Goal: Communication & Community: Answer question/provide support

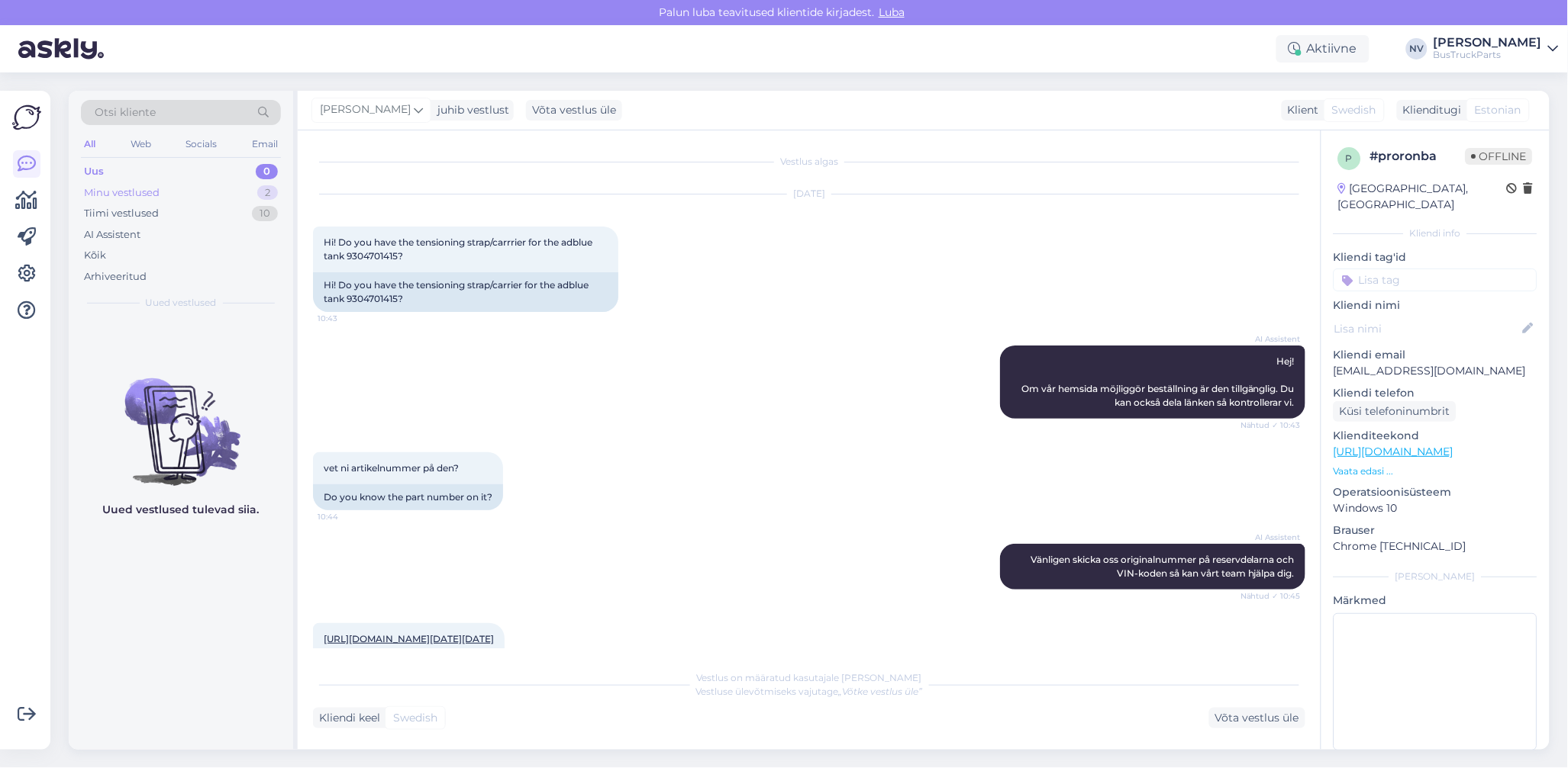
click at [133, 195] on div "Minu vestlused" at bounding box center [122, 193] width 75 height 16
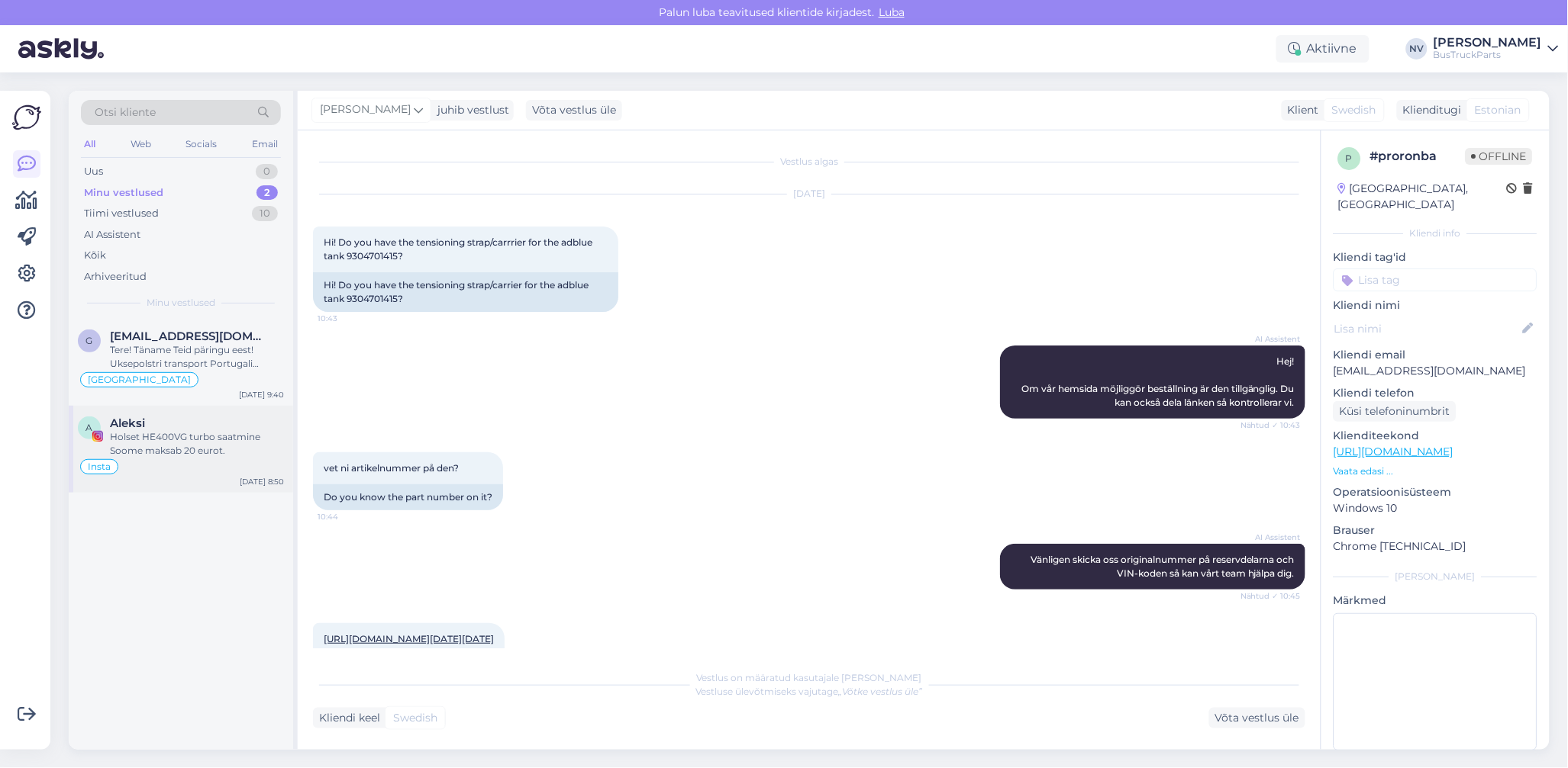
click at [179, 446] on div "Holset HE400VG turbo saatmine Soome maksab 20 eurot." at bounding box center [196, 444] width 174 height 28
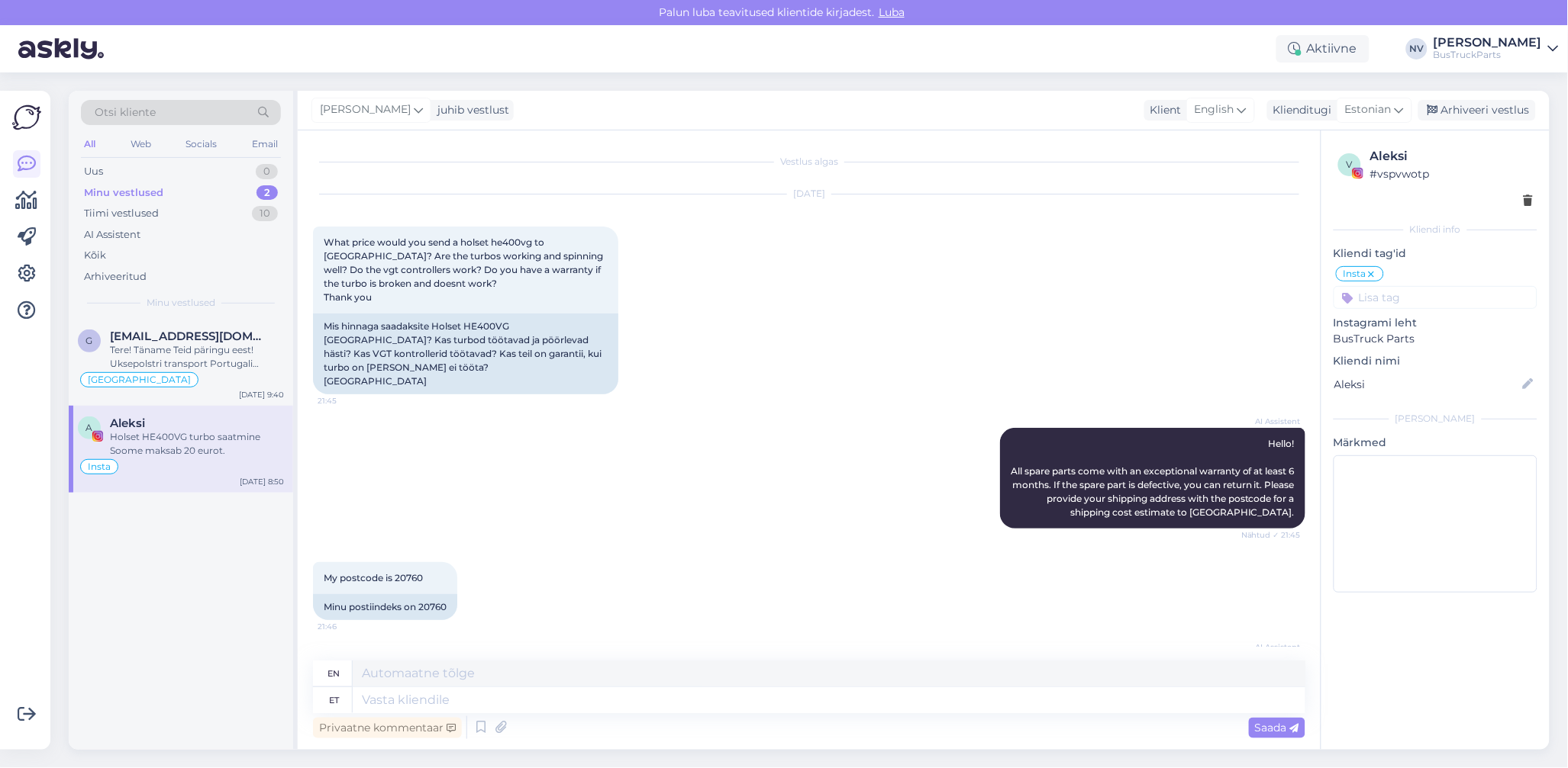
scroll to position [362, 0]
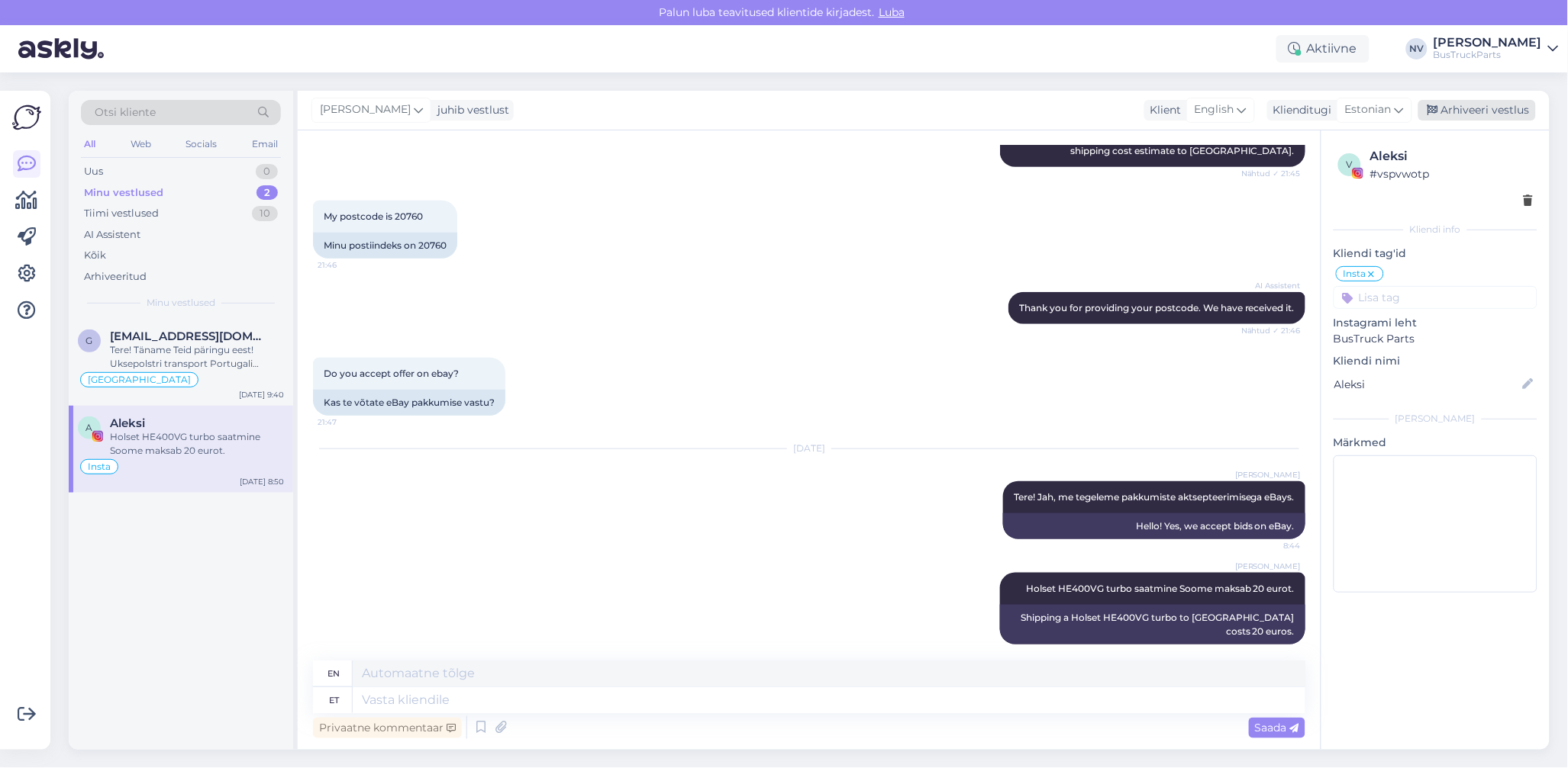
click at [1488, 112] on div "Arhiveeri vestlus" at bounding box center [1477, 110] width 118 height 20
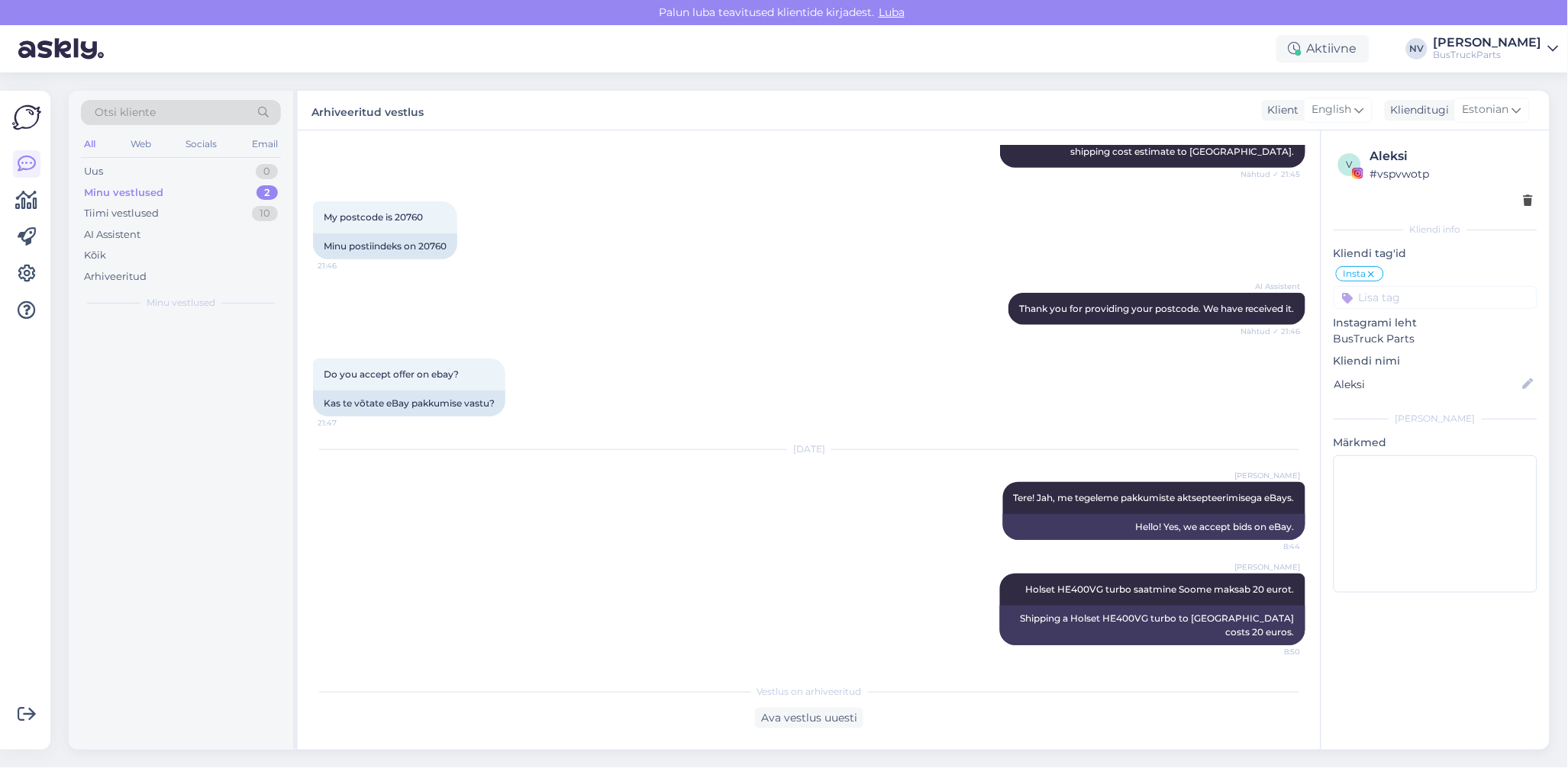
scroll to position [346, 0]
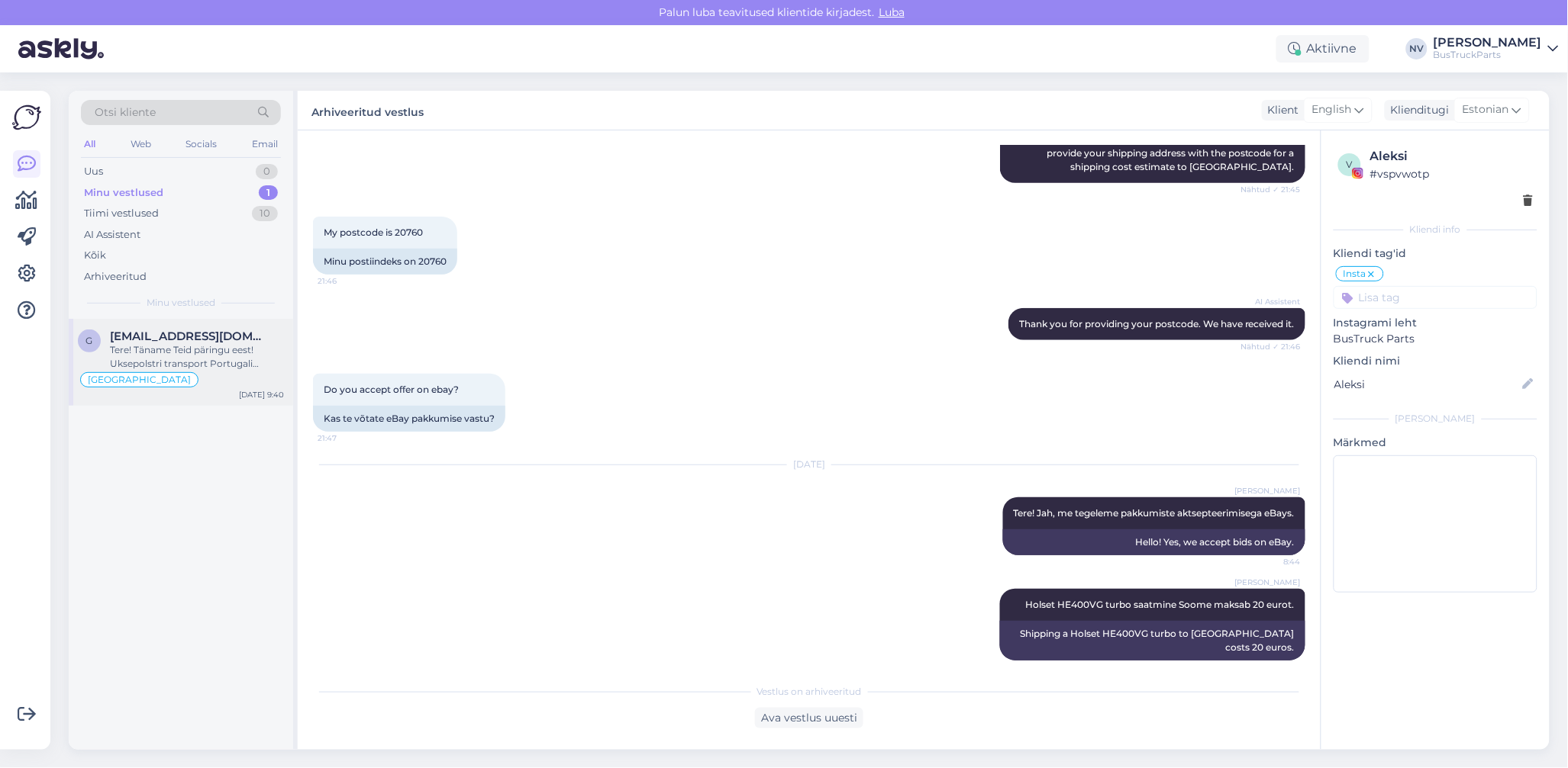
click at [195, 361] on div "Tere! Täname Teid päringu eest! Uksepolstri transport Portugali maksab 75 eur. …" at bounding box center [196, 357] width 174 height 28
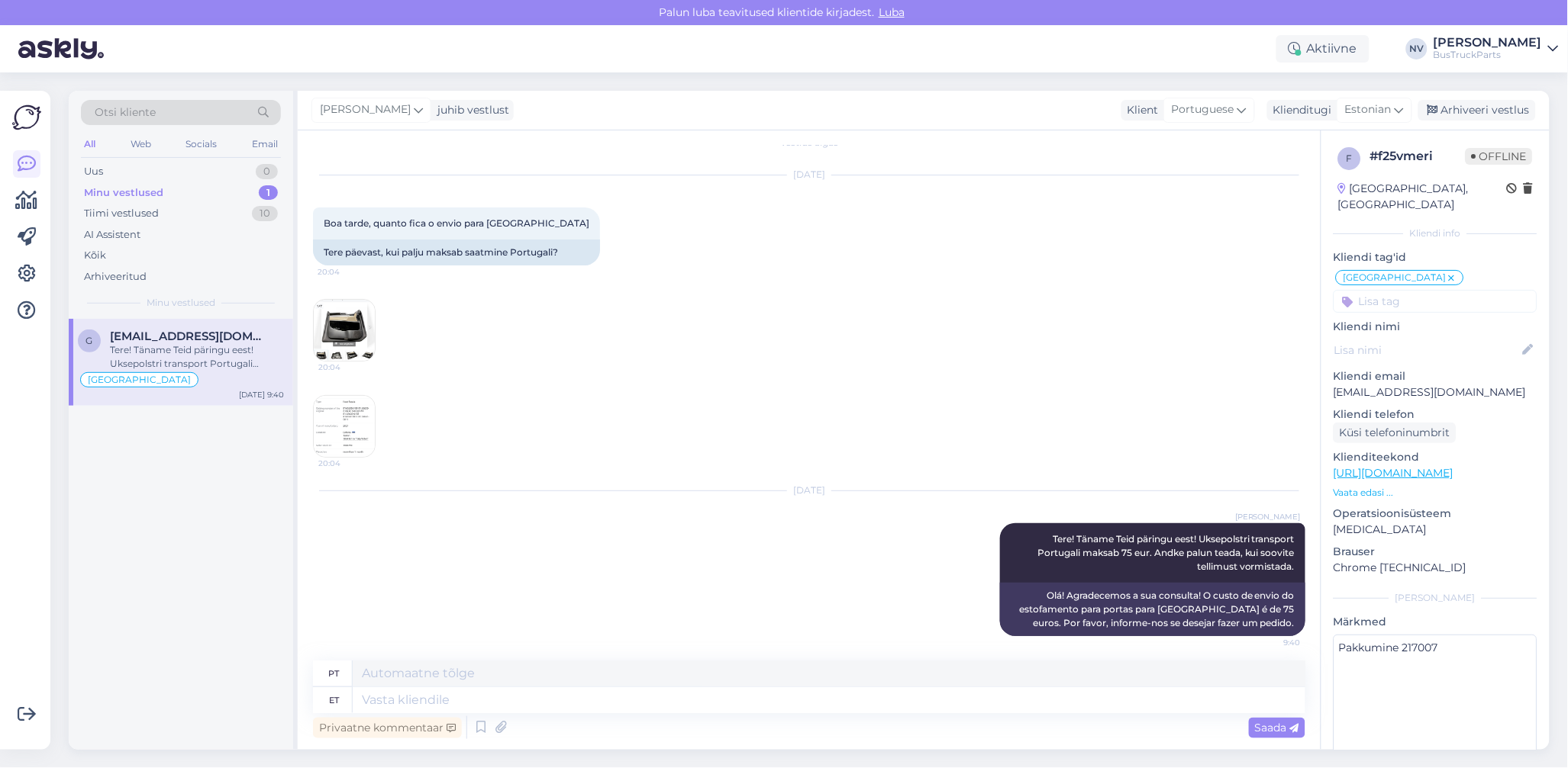
scroll to position [25, 0]
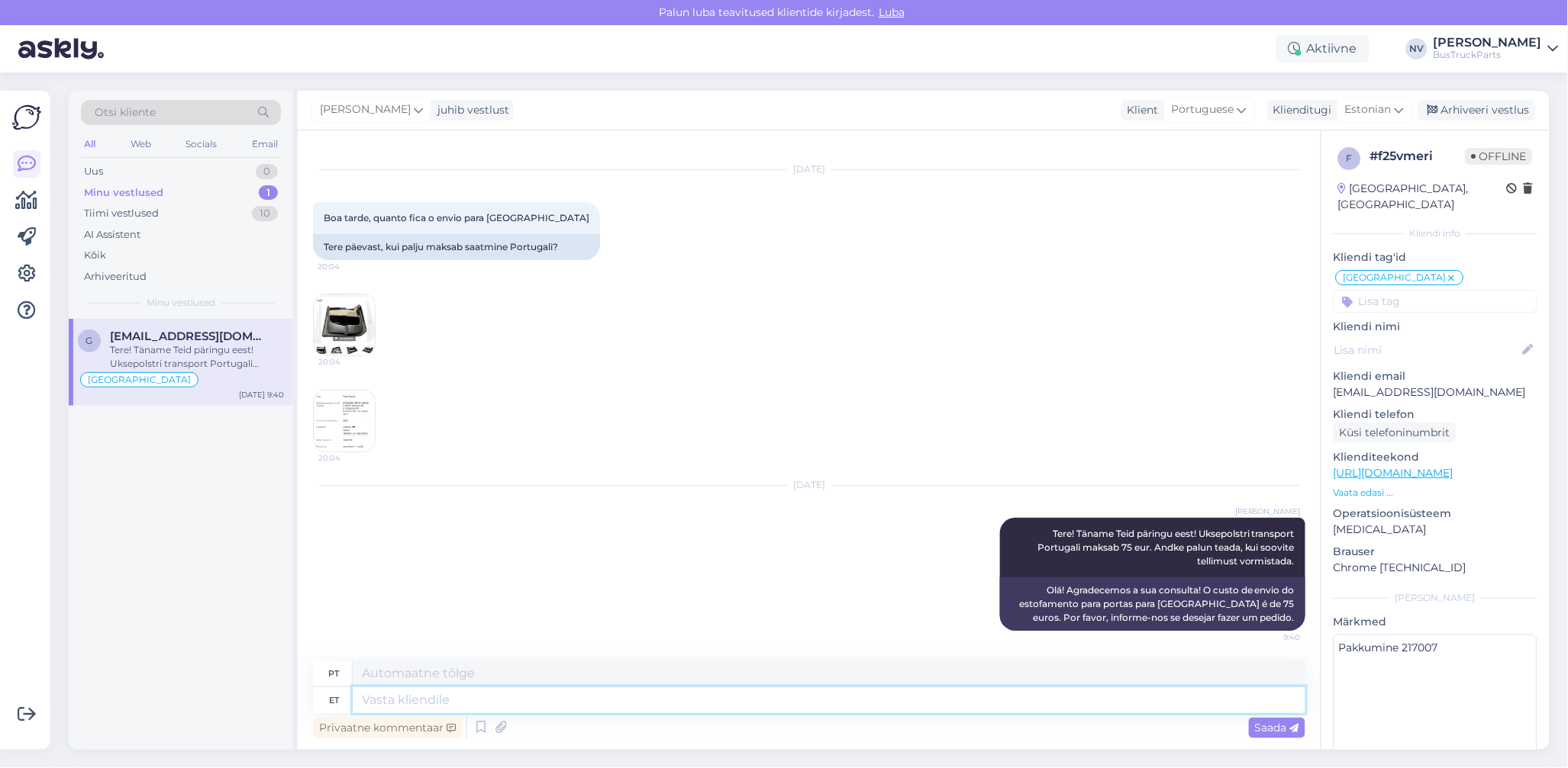
click at [411, 696] on textarea at bounding box center [829, 701] width 953 height 26
type textarea "Tere"
type textarea "Olá"
type textarea "Tere veel!"
type textarea "Olá novamente!"
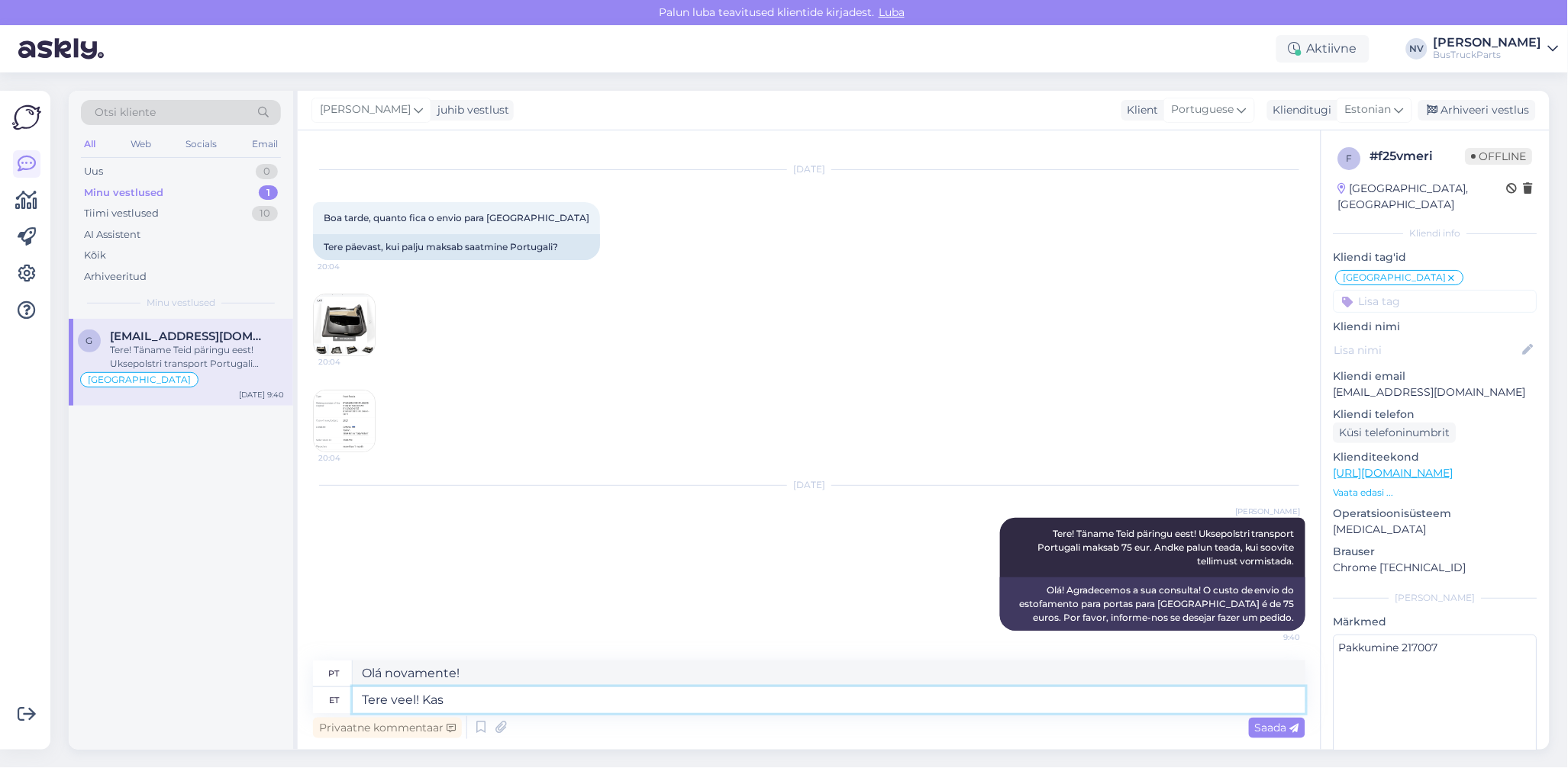
type textarea "Tere veel! Kas T"
type textarea "[PERSON_NAME]! É"
type textarea "Tere veel! Kas Teil o"
type textarea "[PERSON_NAME]! Você tem"
type textarea "Tere veel! Kas Teil on huvi"
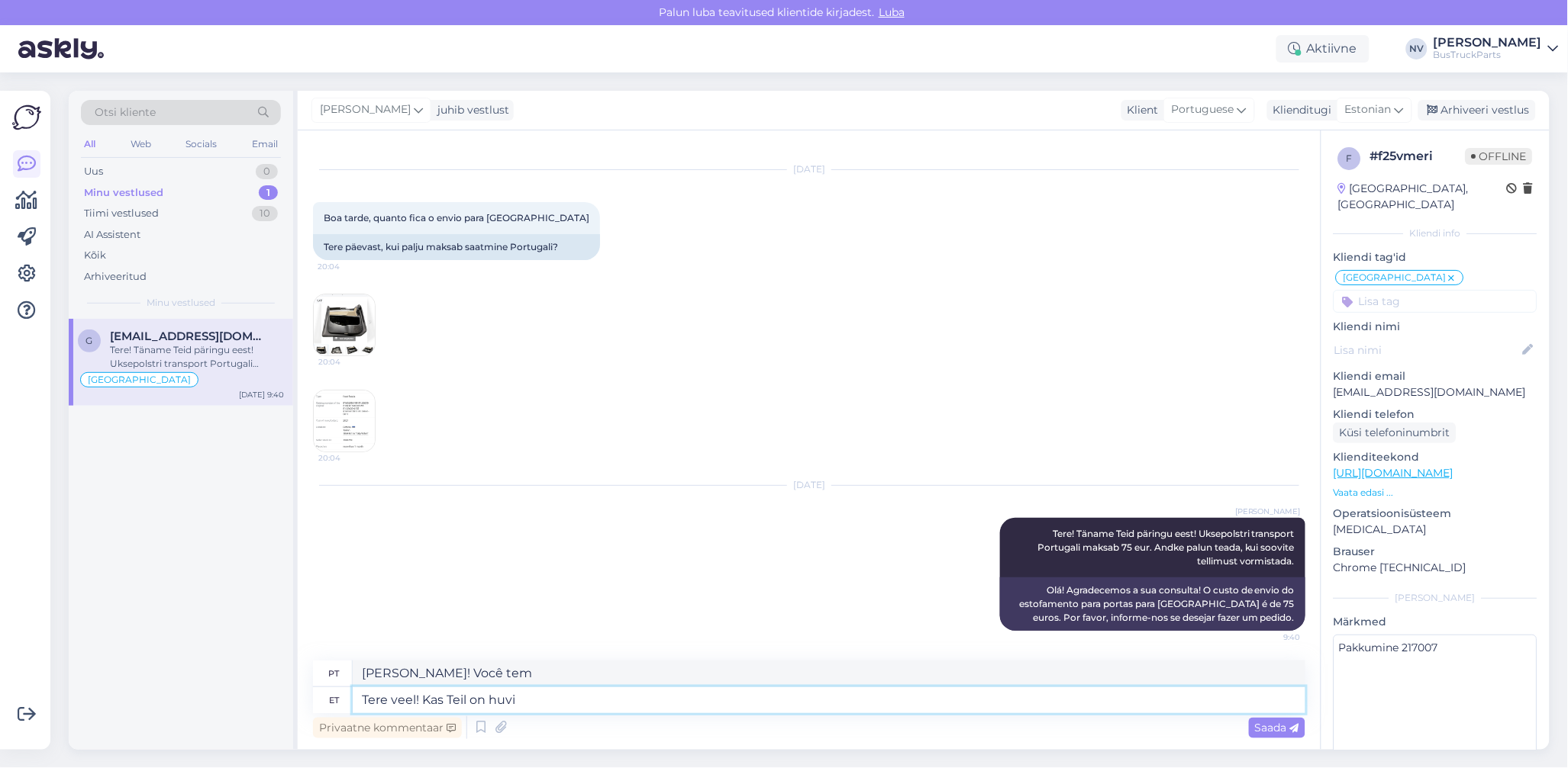
type textarea "[PERSON_NAME]! Você tem interesse?"
type textarea "Tere veel! Kas Teil on [PERSON_NAME] toote v"
type textarea "Olá novamente! Você está interessado neste produto?"
type textarea "Tere veel! Kas Teil on [PERSON_NAME] toote vastu alles?"
type textarea "Olá novamente! Você ainda tem interesse neste produto?"
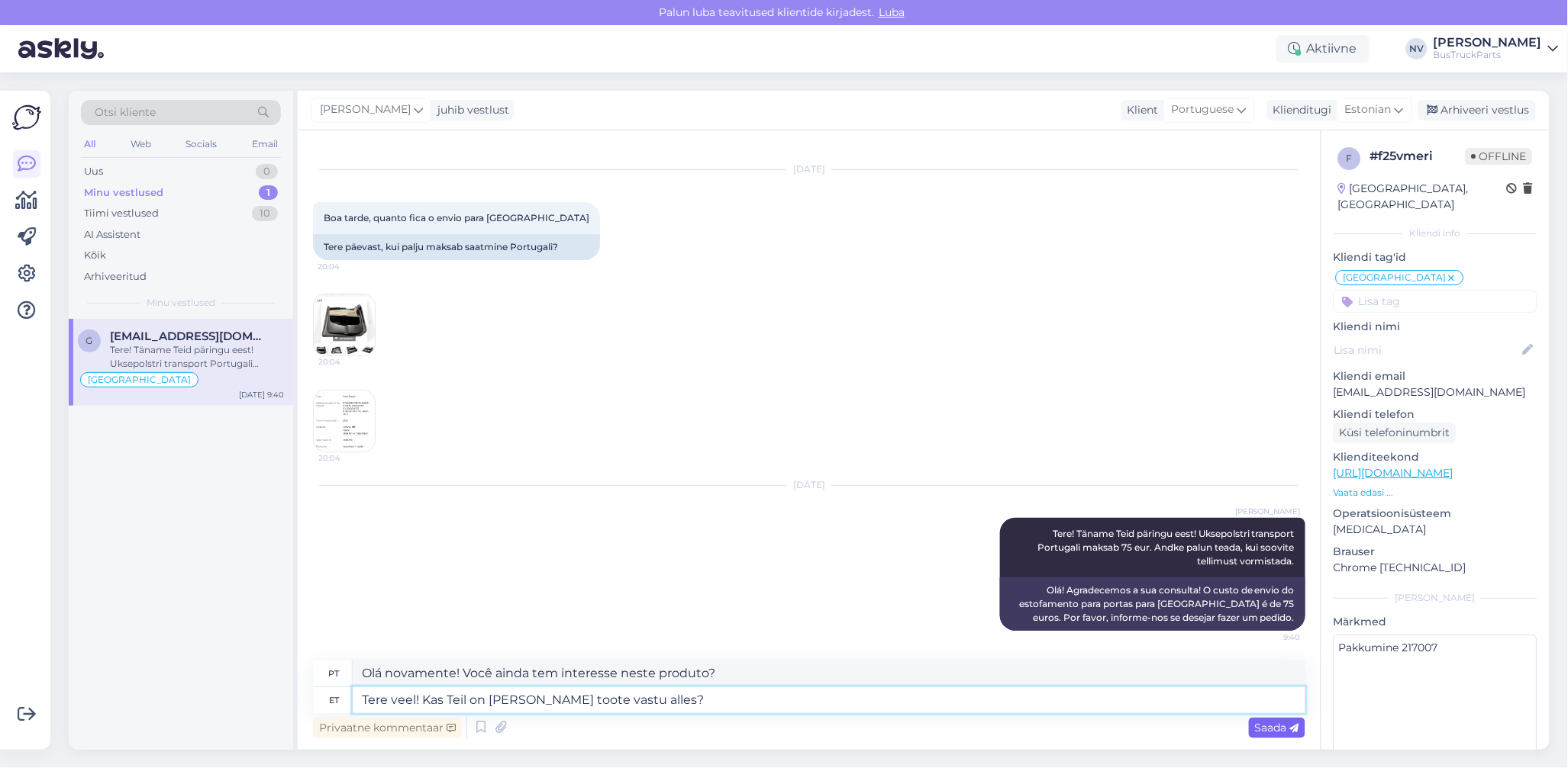
type textarea "Tere veel! Kas Teil on [PERSON_NAME] toote vastu alles?"
click at [1268, 730] on span "Saada" at bounding box center [1277, 728] width 44 height 14
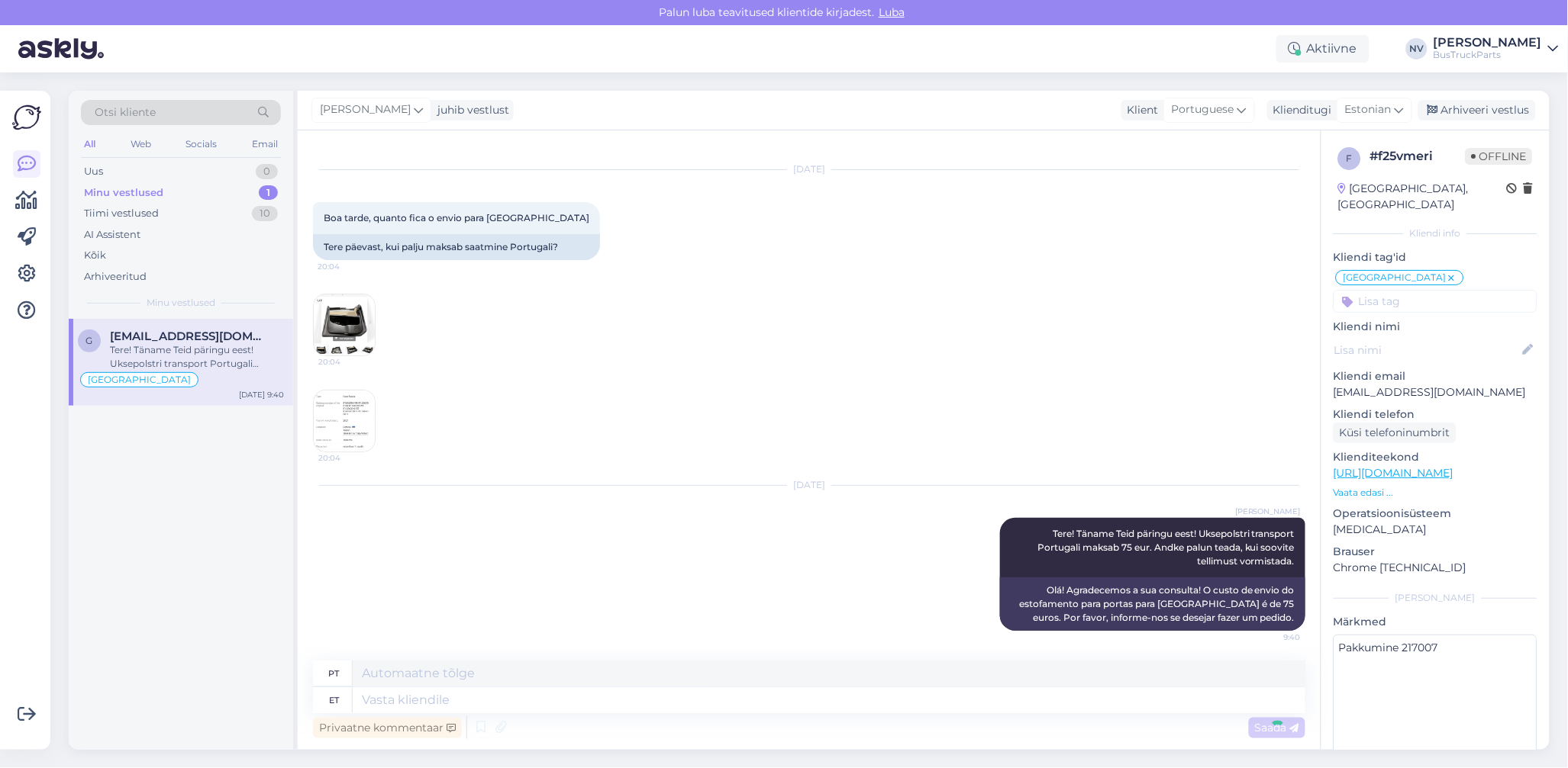
scroll to position [148, 0]
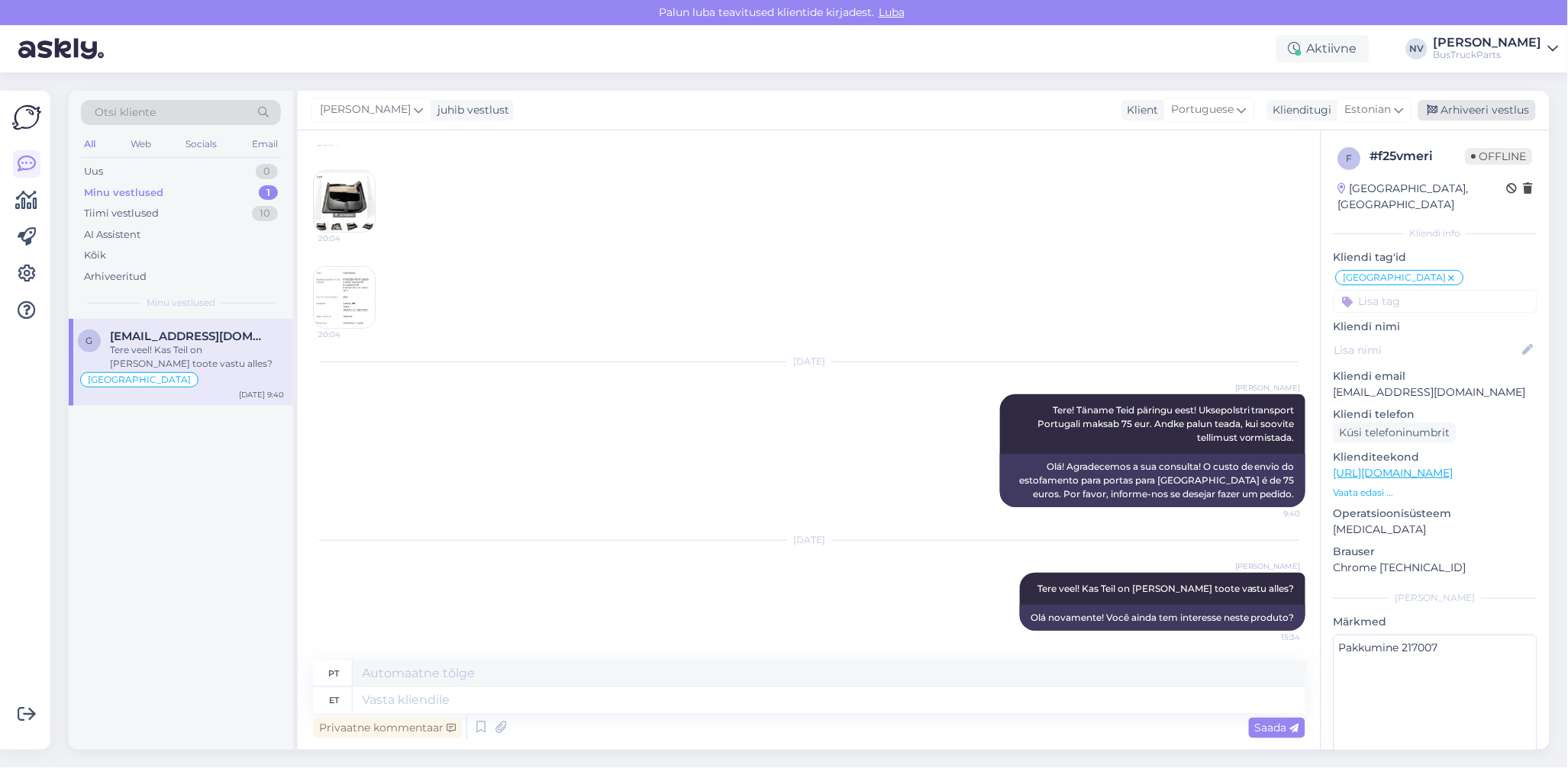
click at [1489, 110] on div "Arhiveeri vestlus" at bounding box center [1477, 110] width 118 height 20
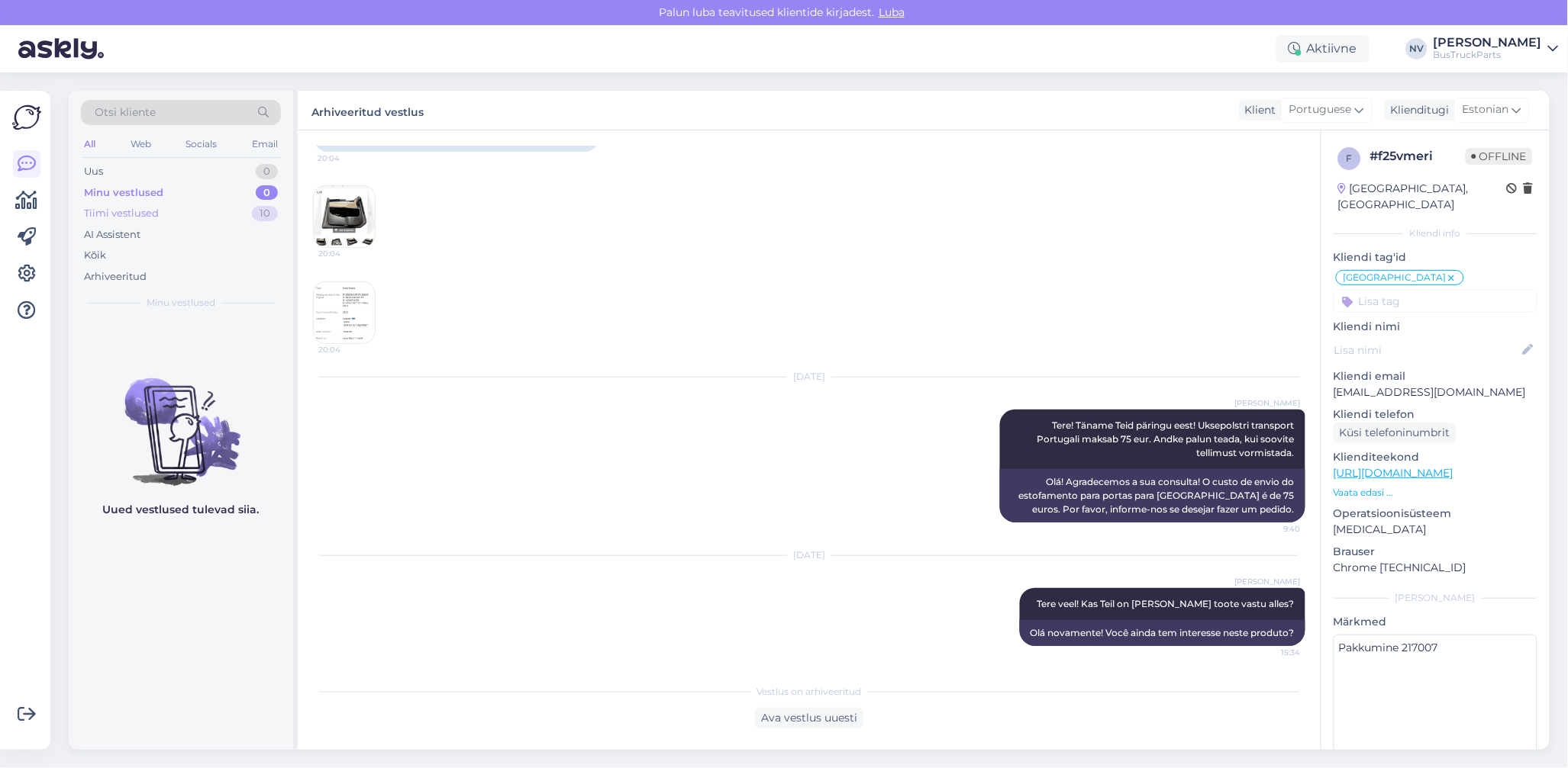
click at [122, 216] on div "Tiimi vestlused" at bounding box center [121, 213] width 74 height 16
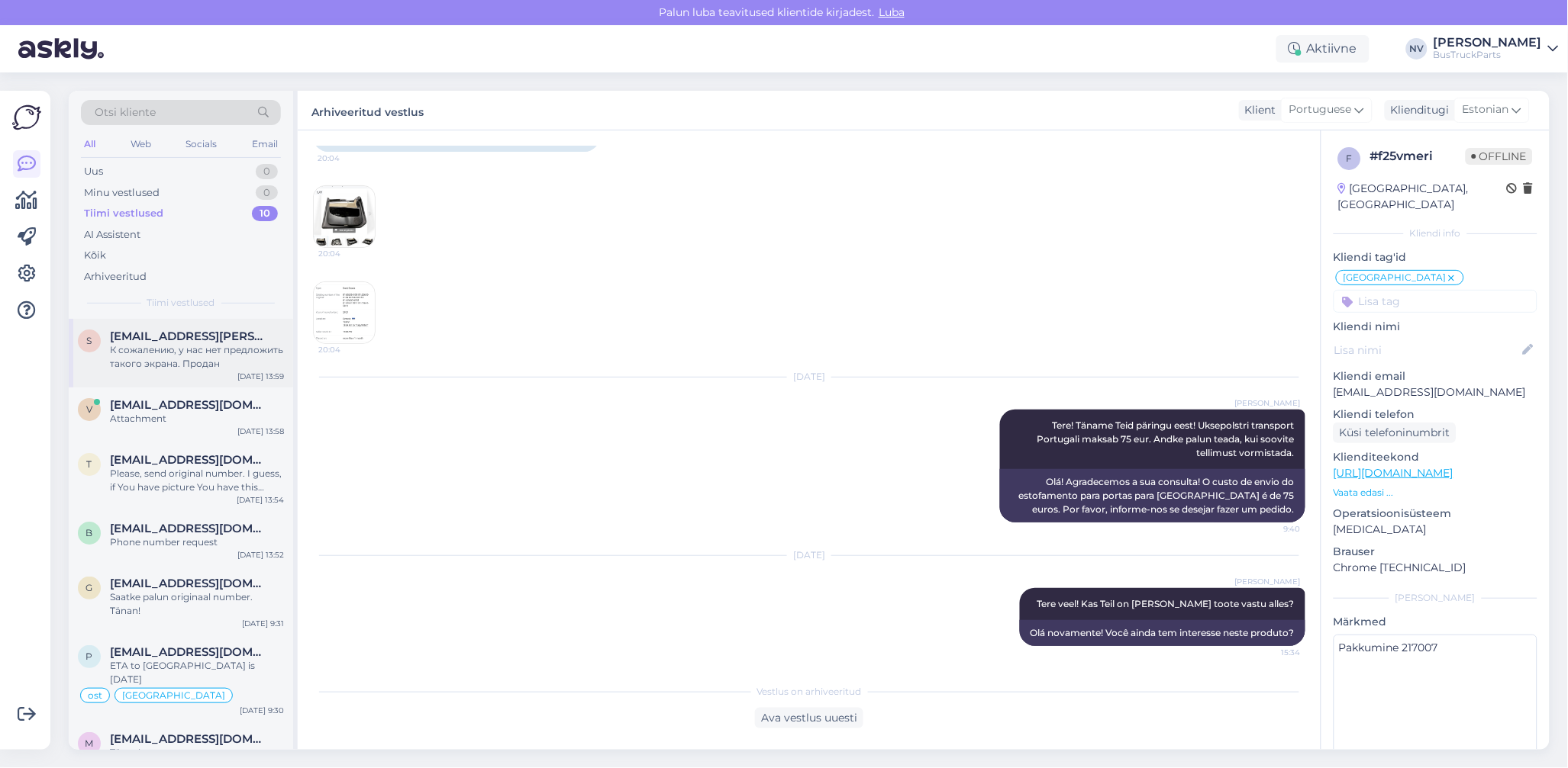
click at [192, 358] on div "К сожалению, у нас нет предложить такого экрана. Продан" at bounding box center [196, 357] width 174 height 28
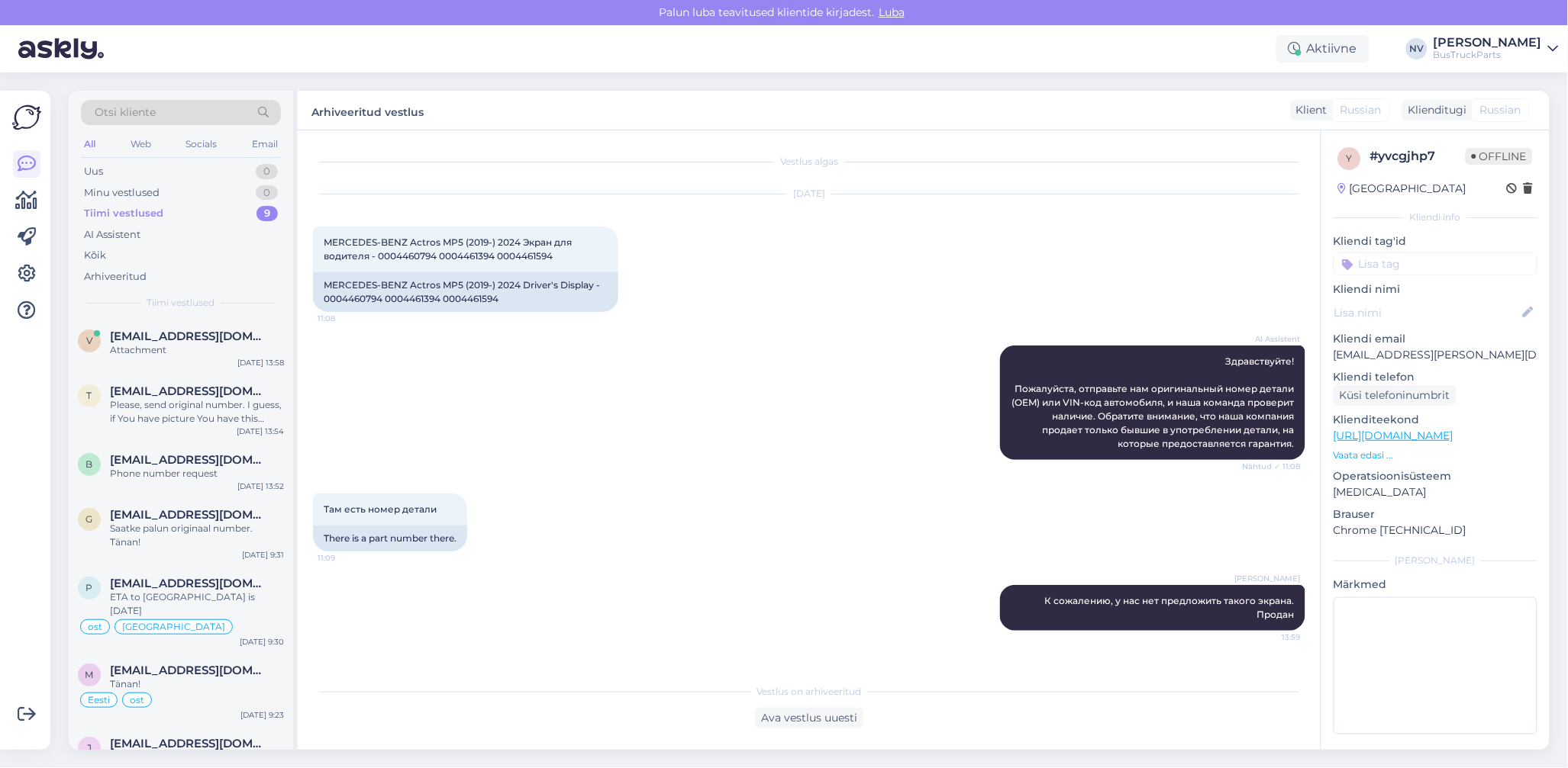
click at [1369, 262] on input at bounding box center [1435, 264] width 204 height 23
type input "Prants"
click at [1414, 301] on span "[GEOGRAPHIC_DATA]" at bounding box center [1435, 304] width 103 height 9
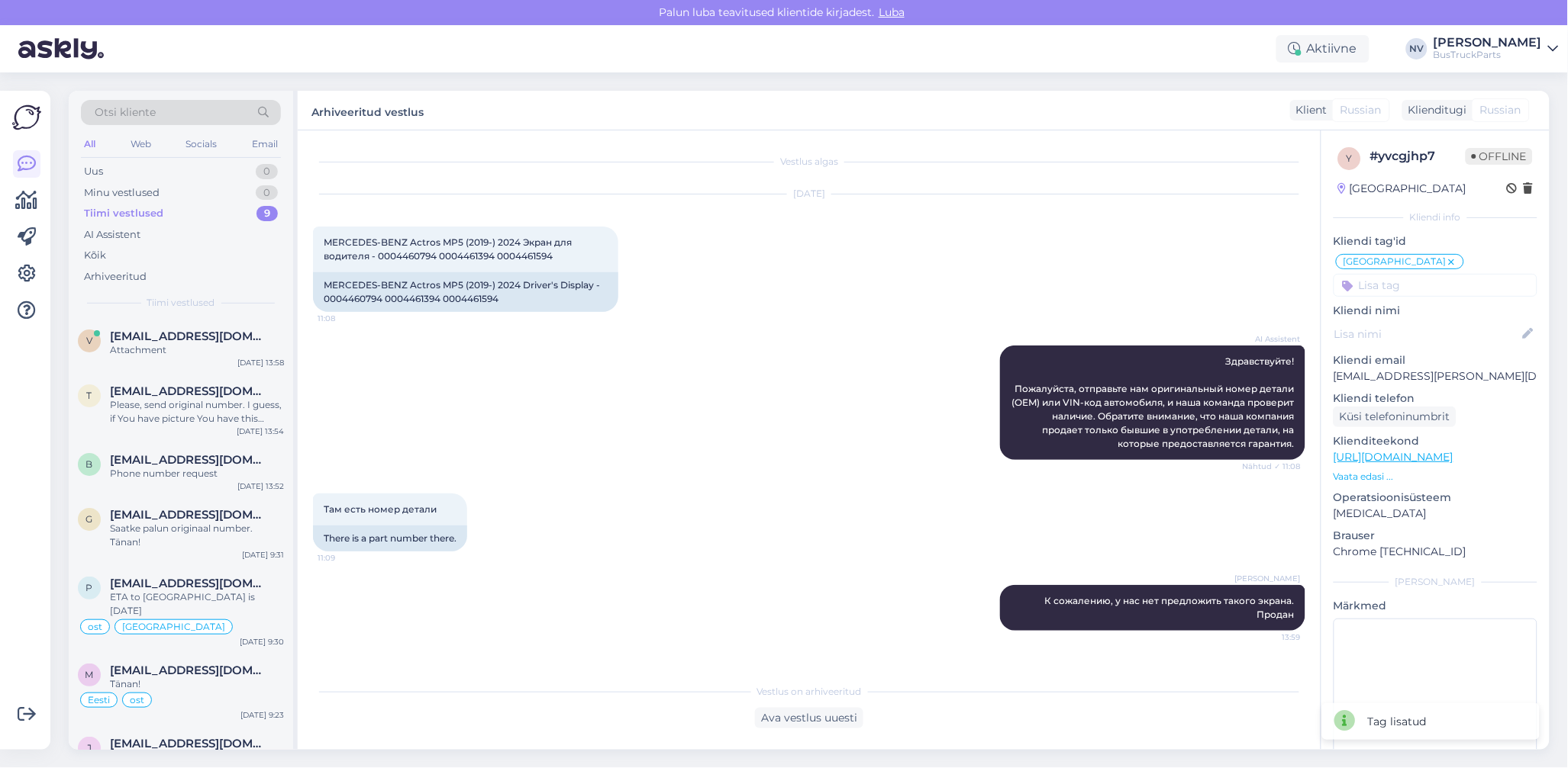
click at [1421, 290] on input at bounding box center [1435, 285] width 204 height 23
type input "pole"
click at [1434, 326] on span "pole osa pakkuda" at bounding box center [1435, 326] width 80 height 9
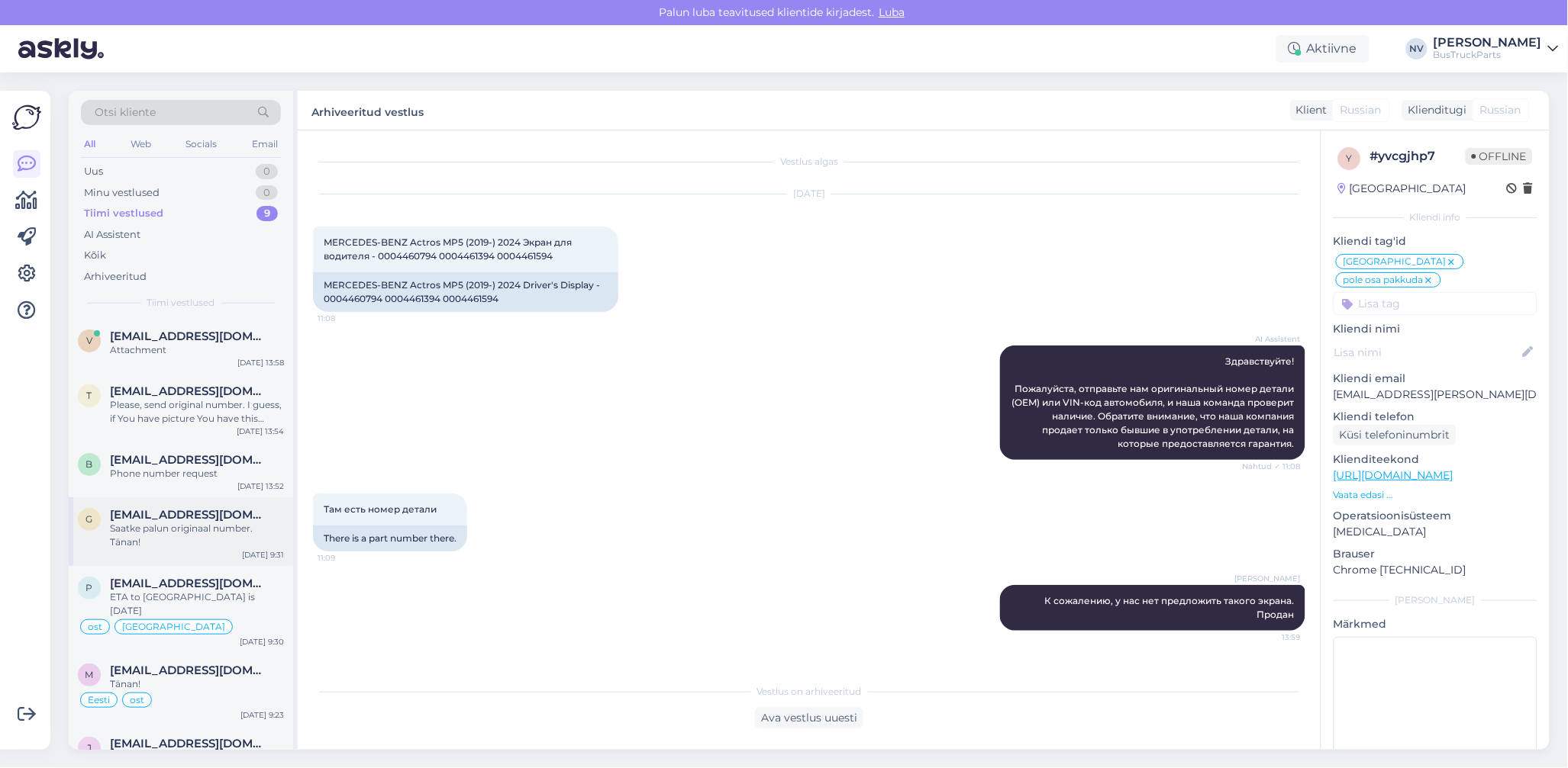
click at [161, 535] on div "Saatke palun originaal number. Tänan!" at bounding box center [196, 536] width 174 height 28
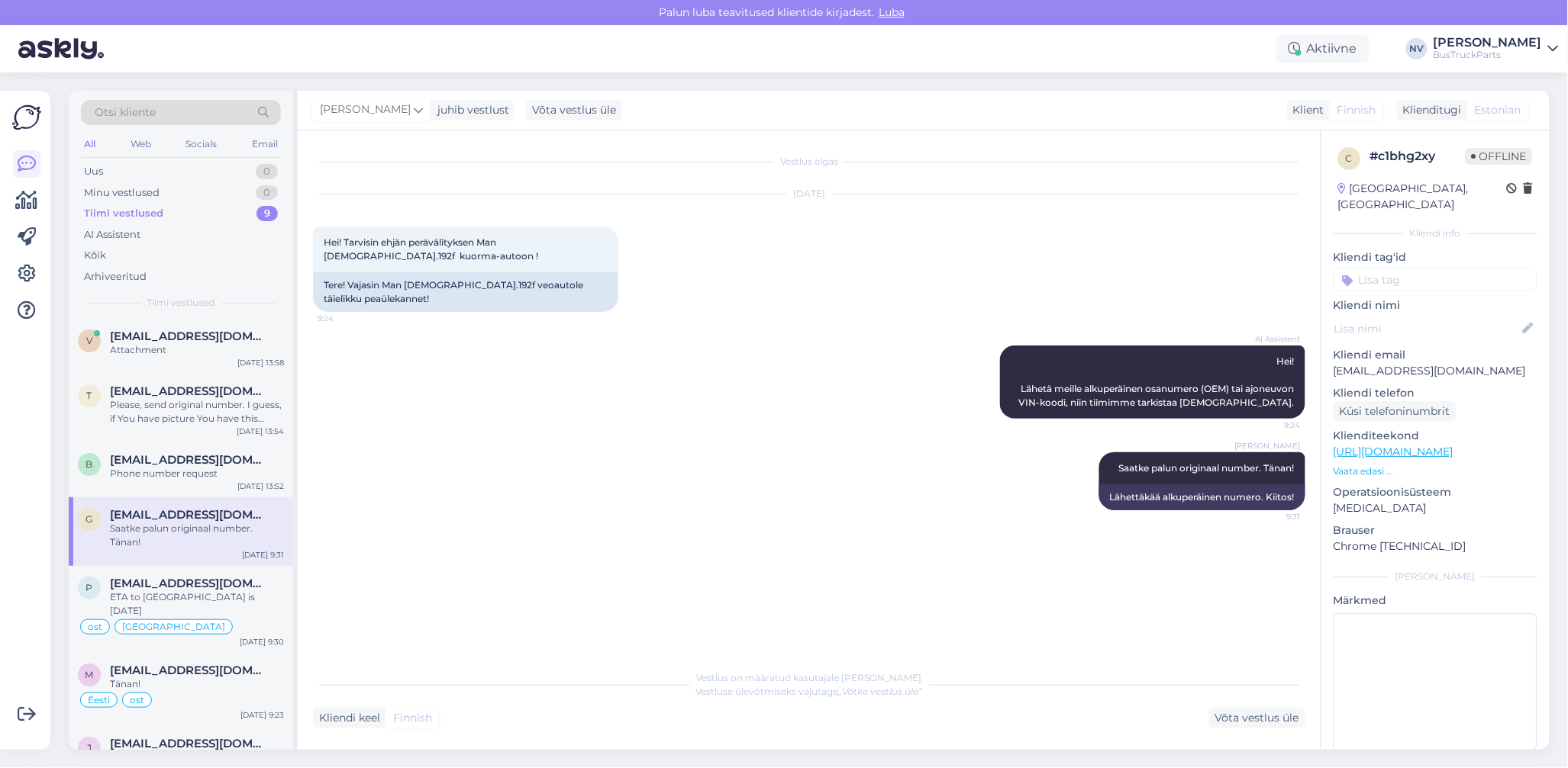
click at [1404, 268] on input at bounding box center [1435, 280] width 204 height 23
type input "[GEOGRAPHIC_DATA]"
click at [1429, 316] on span "[GEOGRAPHIC_DATA]" at bounding box center [1435, 320] width 103 height 9
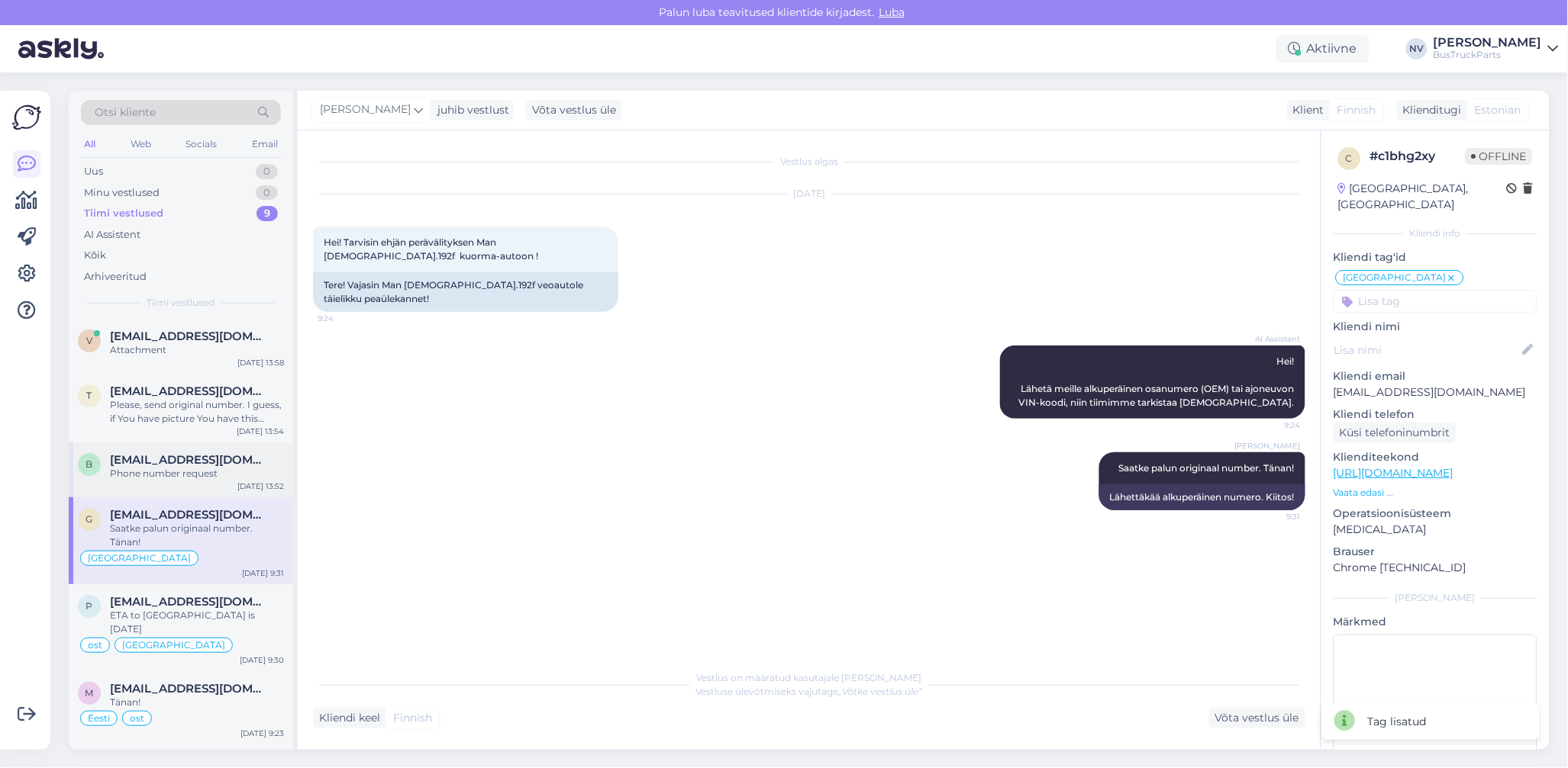
click at [171, 465] on span "[EMAIL_ADDRESS][DOMAIN_NAME]" at bounding box center [189, 460] width 159 height 14
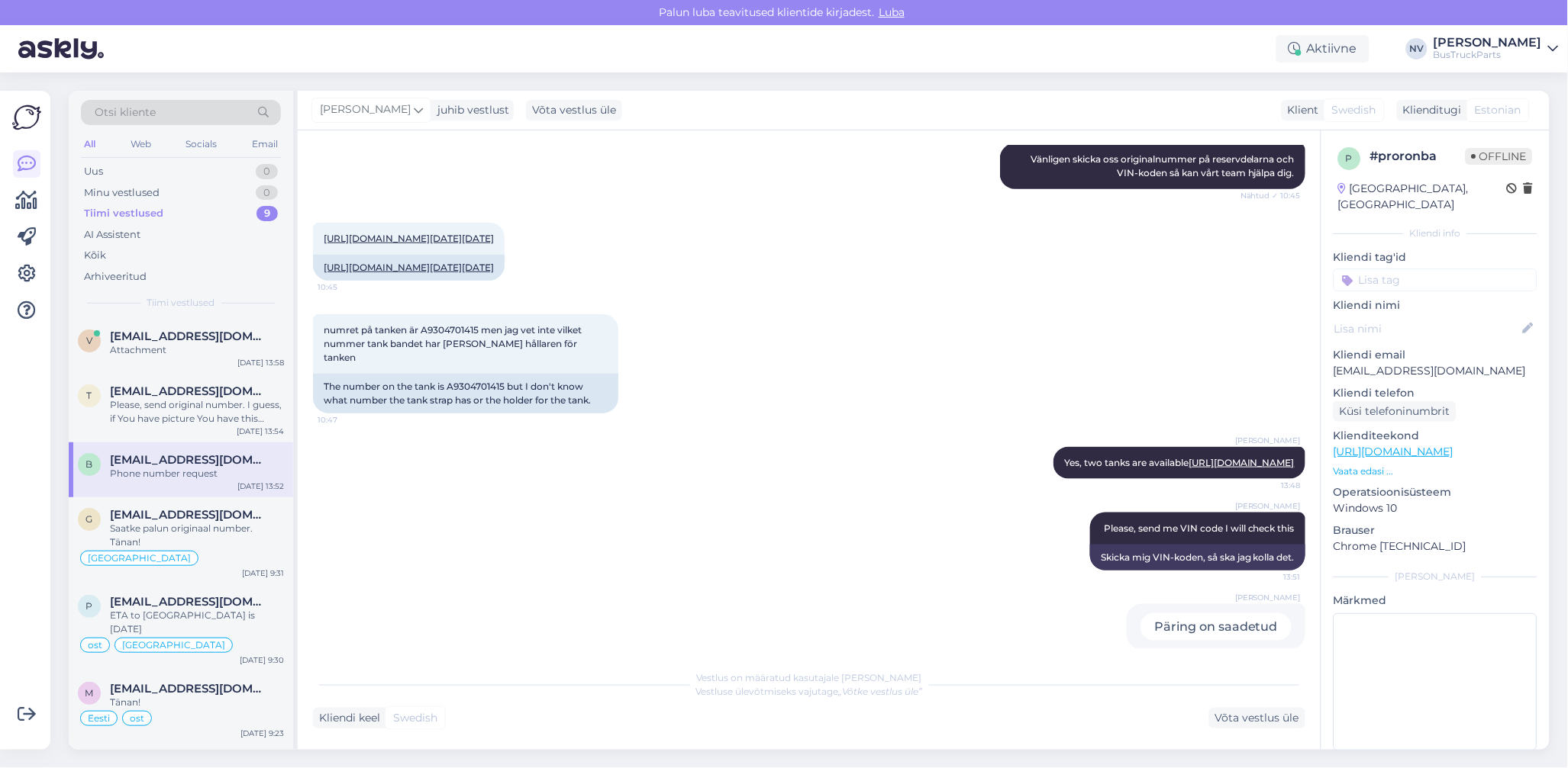
scroll to position [339, 0]
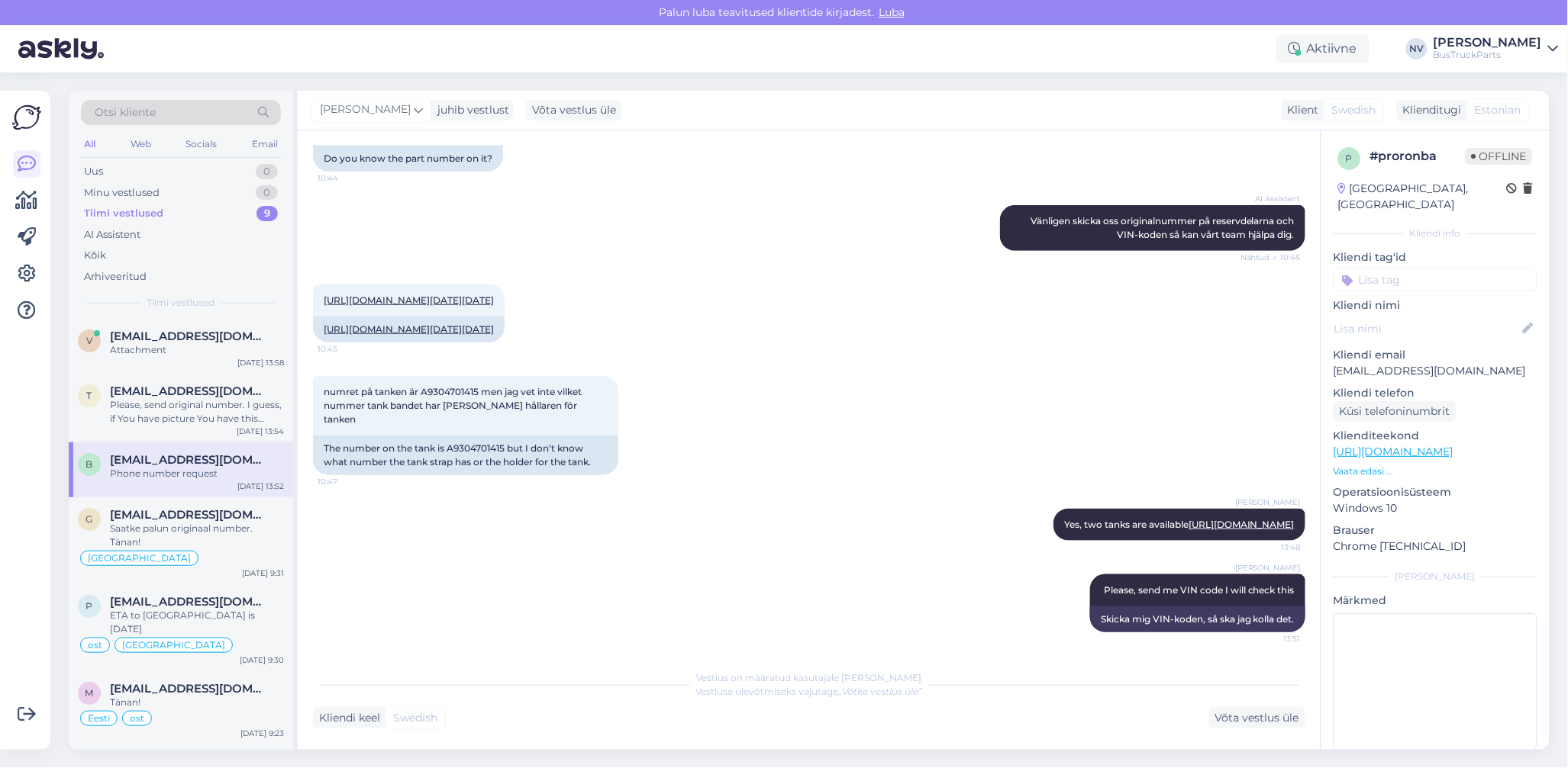
click at [1370, 268] on input at bounding box center [1435, 280] width 204 height 23
type input "Rootsi"
click at [1401, 316] on span "Rootsi" at bounding box center [1411, 320] width 29 height 9
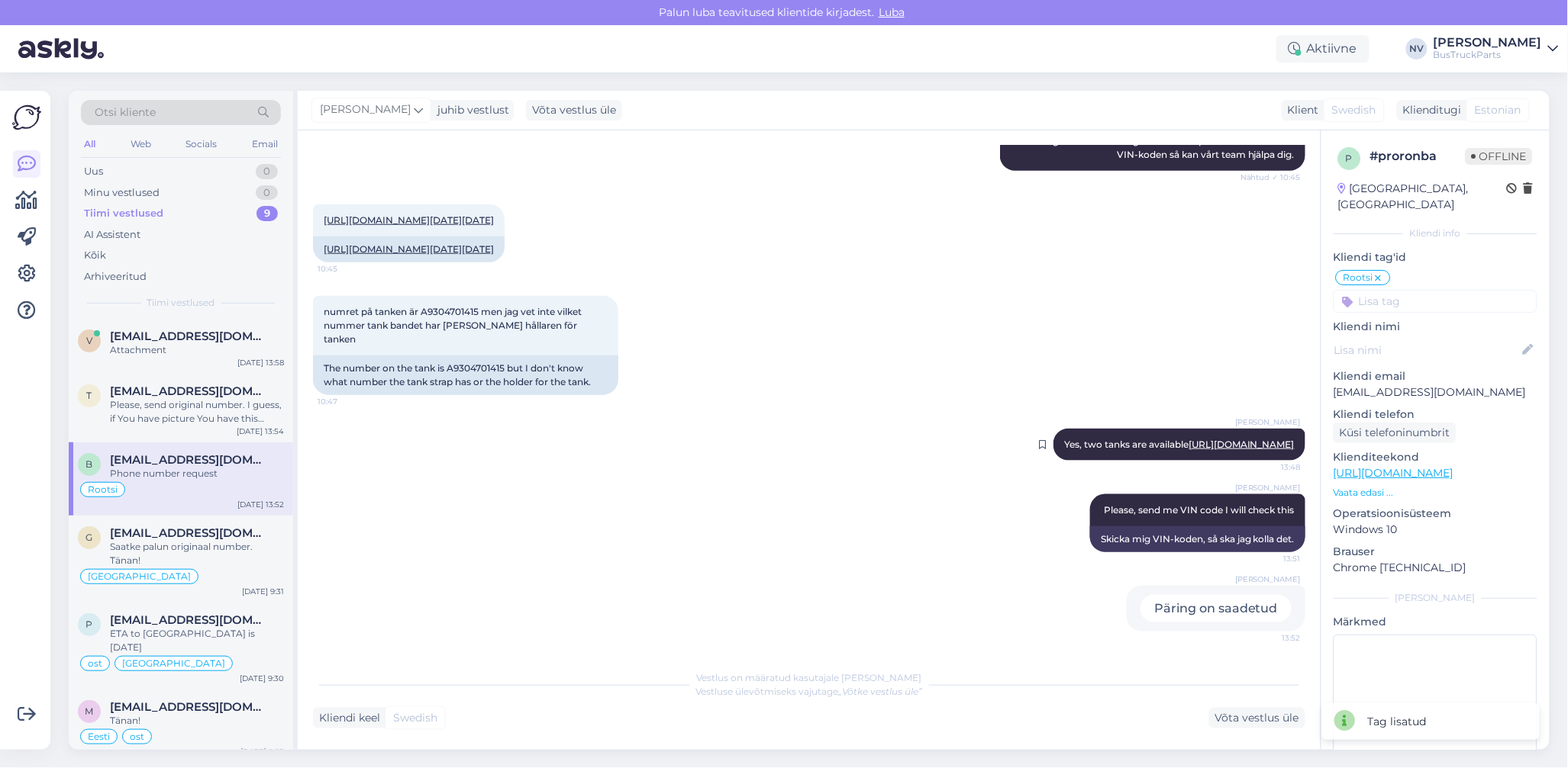
scroll to position [541, 0]
click at [134, 406] on div "Please, send original number. I guess, if You have picture You have this number…" at bounding box center [196, 412] width 174 height 28
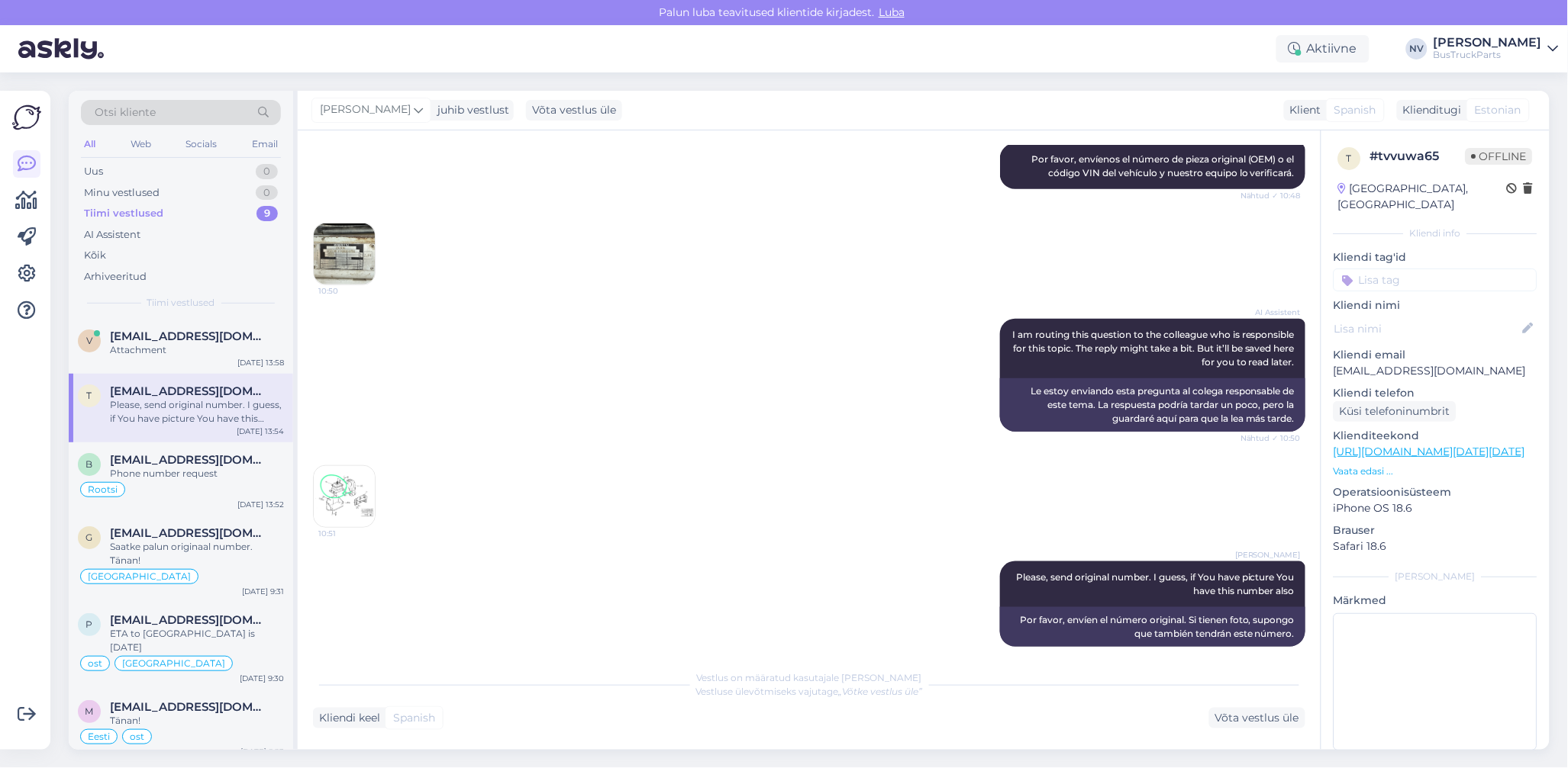
scroll to position [347, 0]
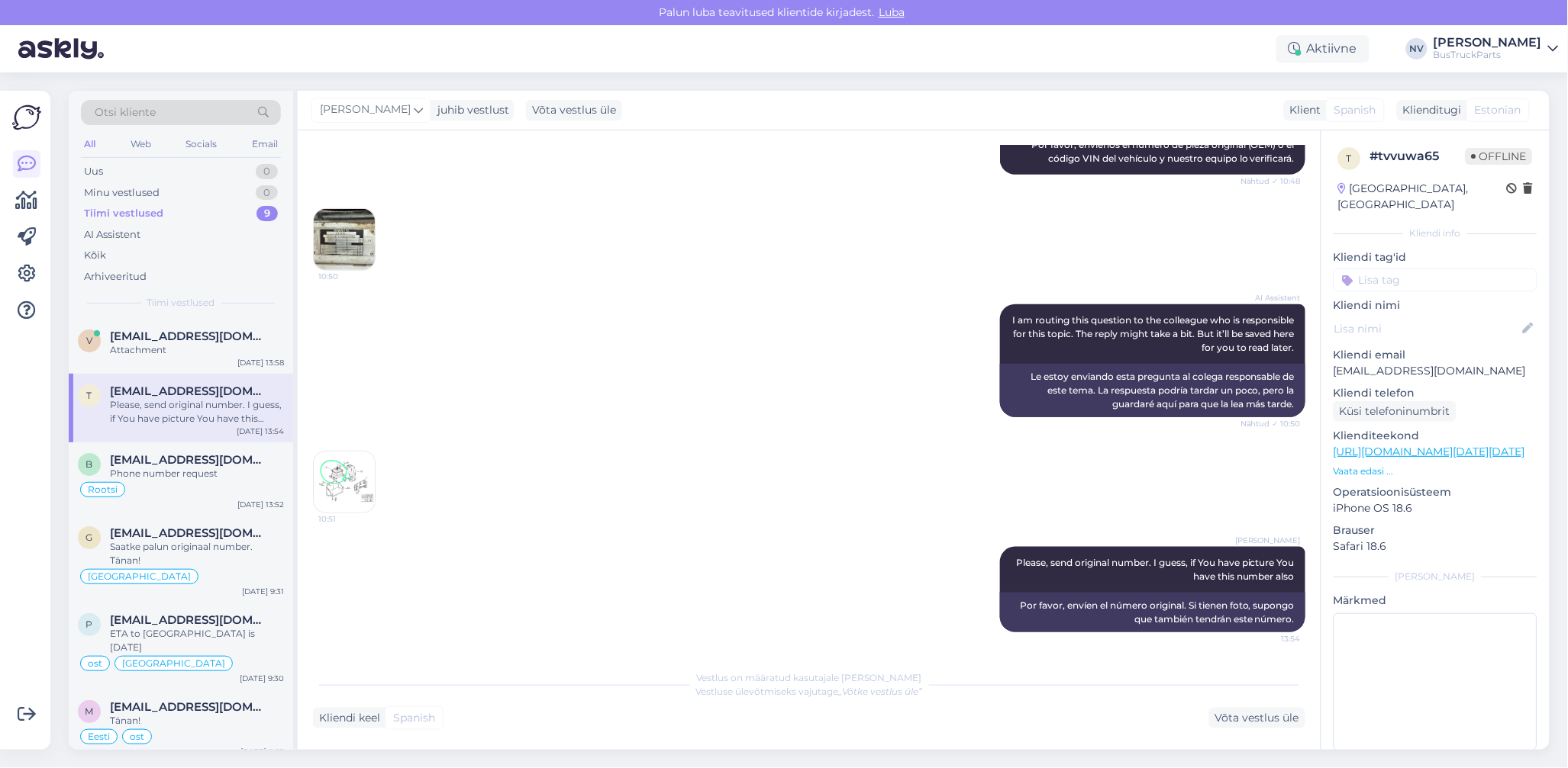
click at [350, 480] on img at bounding box center [344, 482] width 61 height 61
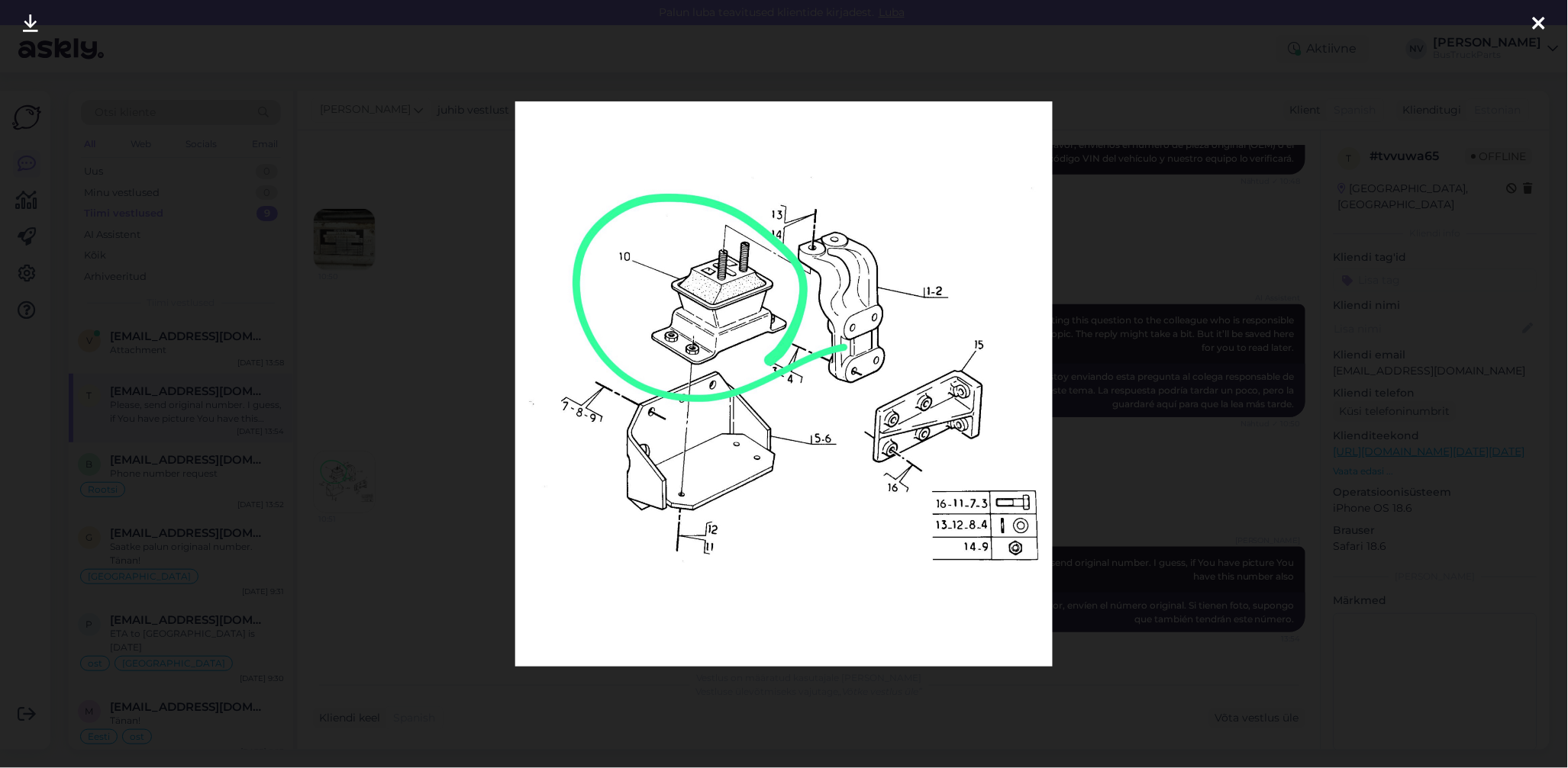
click at [1548, 22] on div at bounding box center [1539, 24] width 30 height 48
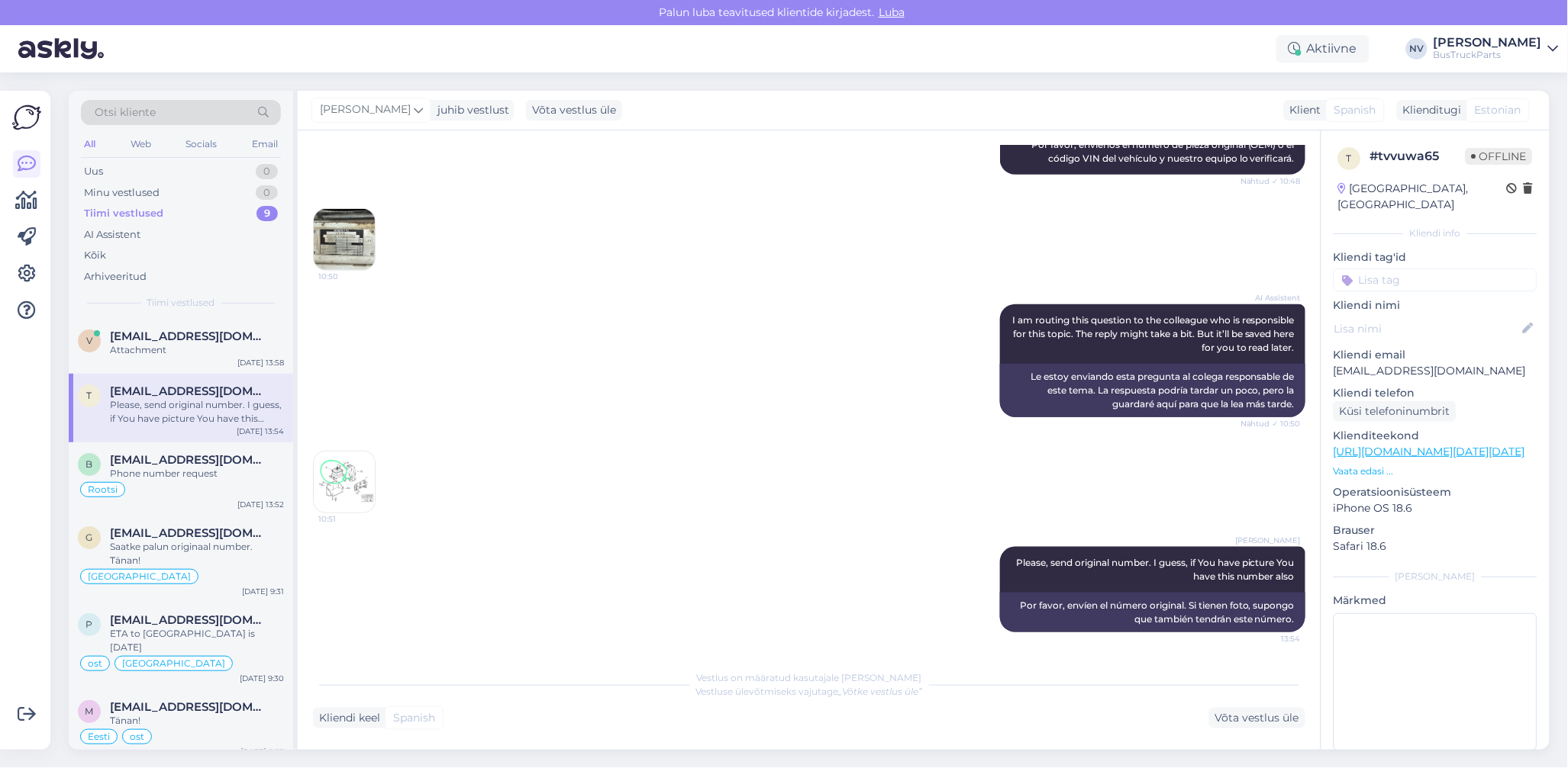
click at [1388, 268] on input at bounding box center [1435, 280] width 204 height 23
type input "Hisp"
click at [1419, 312] on div "Hispaania" at bounding box center [1435, 320] width 61 height 16
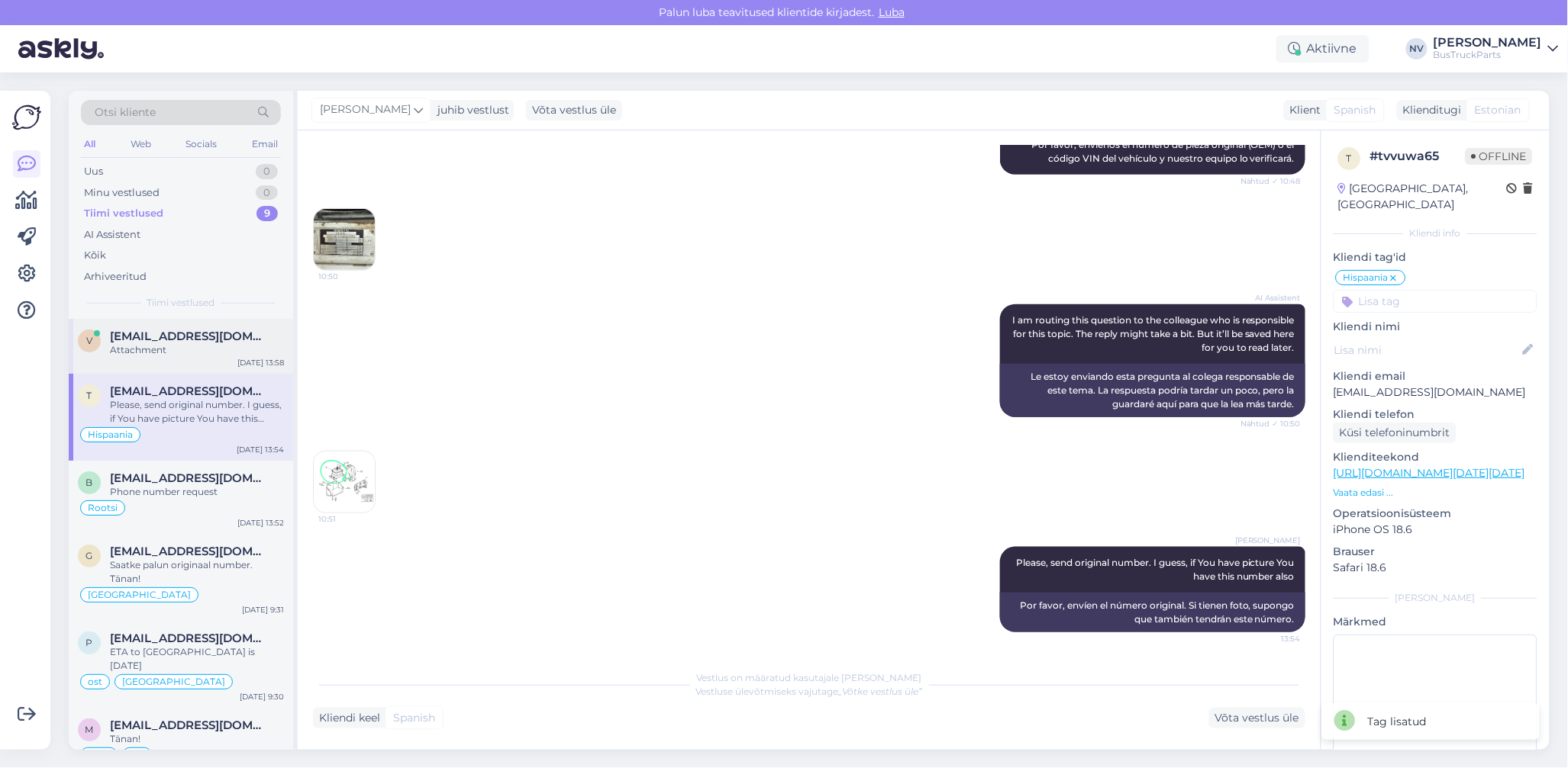
click at [197, 347] on div "Attachment" at bounding box center [196, 350] width 174 height 14
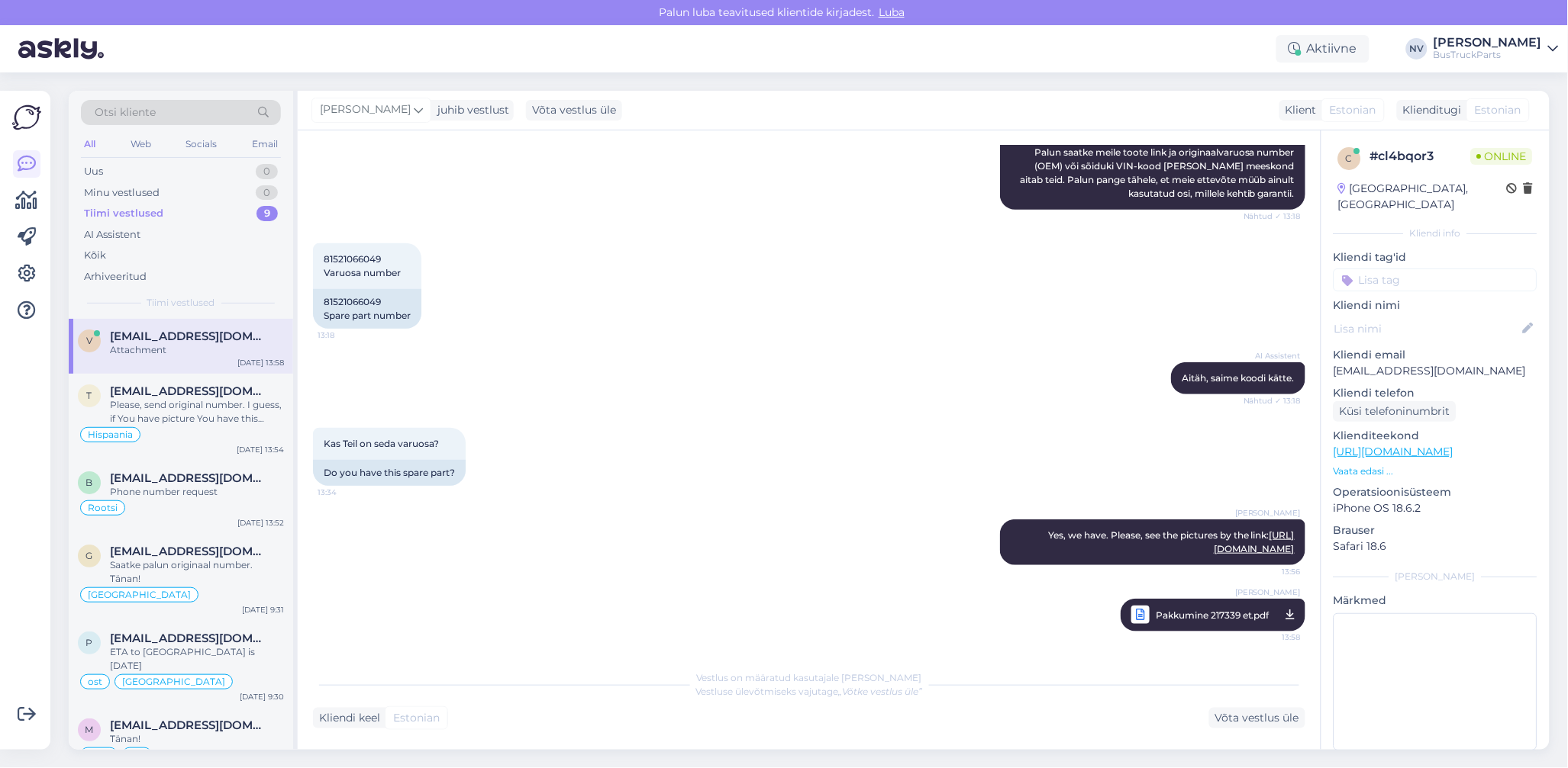
scroll to position [249, 0]
click at [1372, 268] on input at bounding box center [1435, 280] width 204 height 23
type input "Eesti"
click at [1496, 316] on span "Eesti" at bounding box center [1507, 320] width 22 height 9
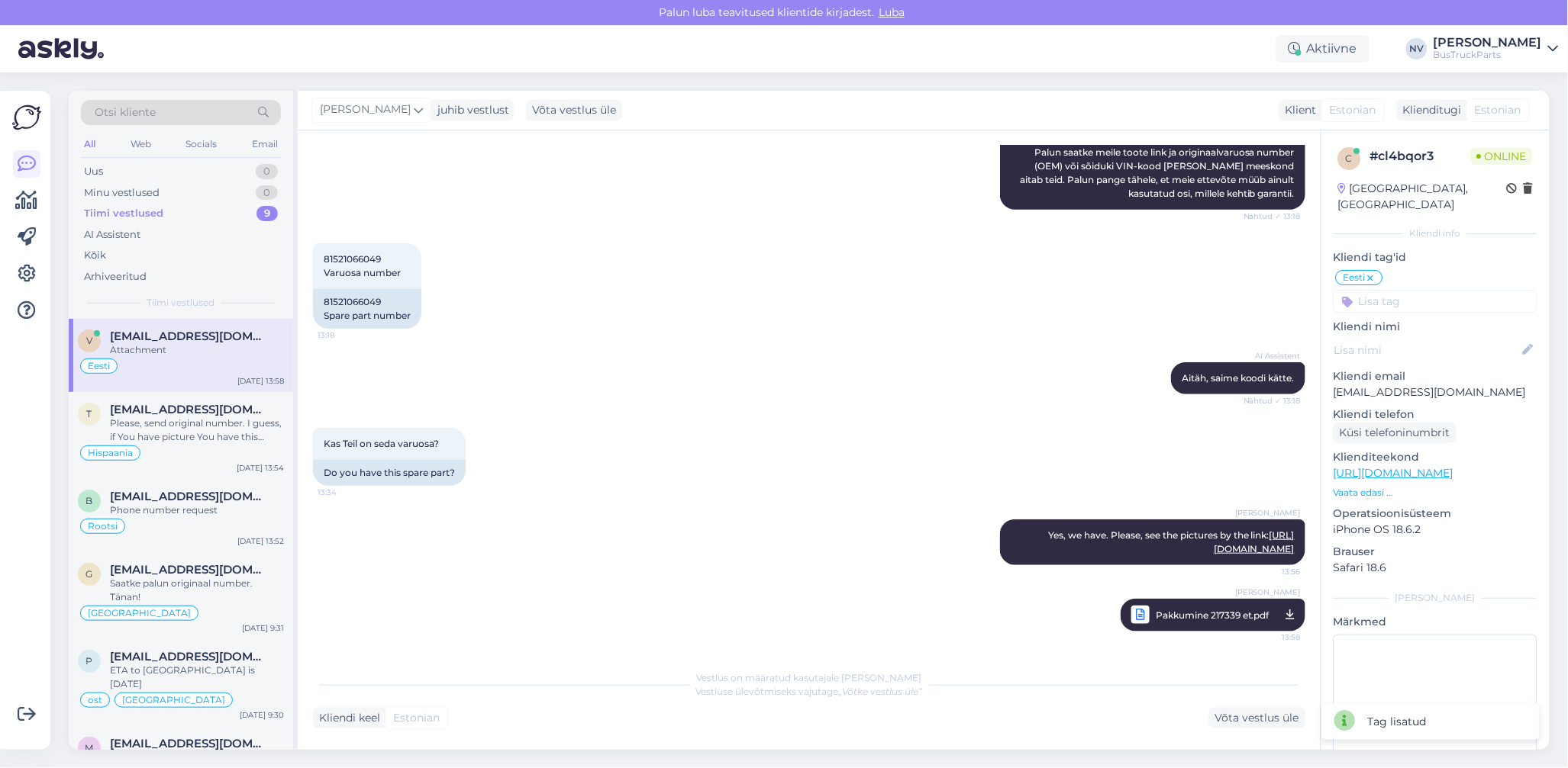
click at [1439, 290] on input at bounding box center [1435, 301] width 204 height 23
type input "pakkumine"
click at [1462, 341] on span "pakkumine" at bounding box center [1488, 341] width 52 height 9
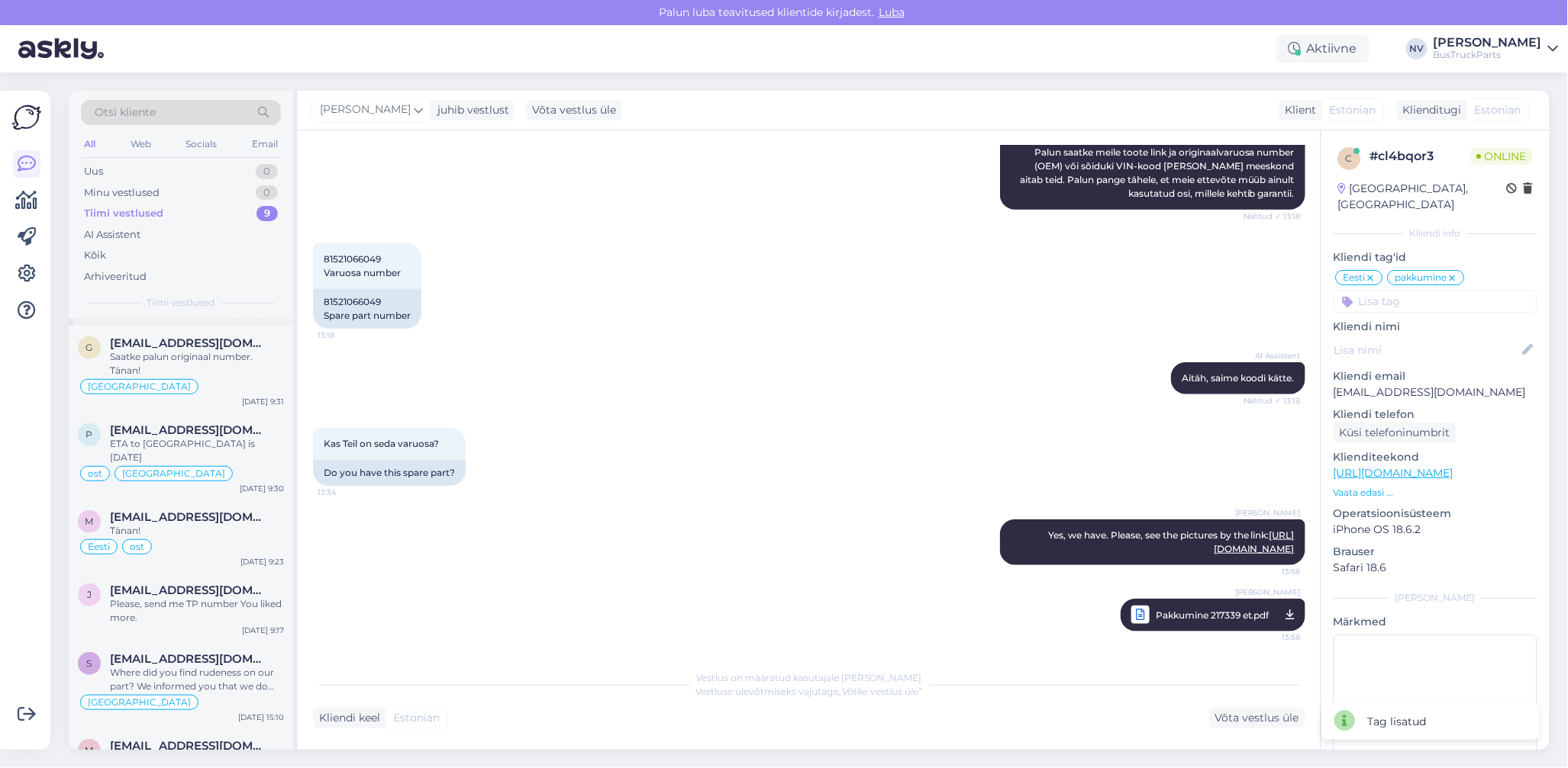
scroll to position [265, 0]
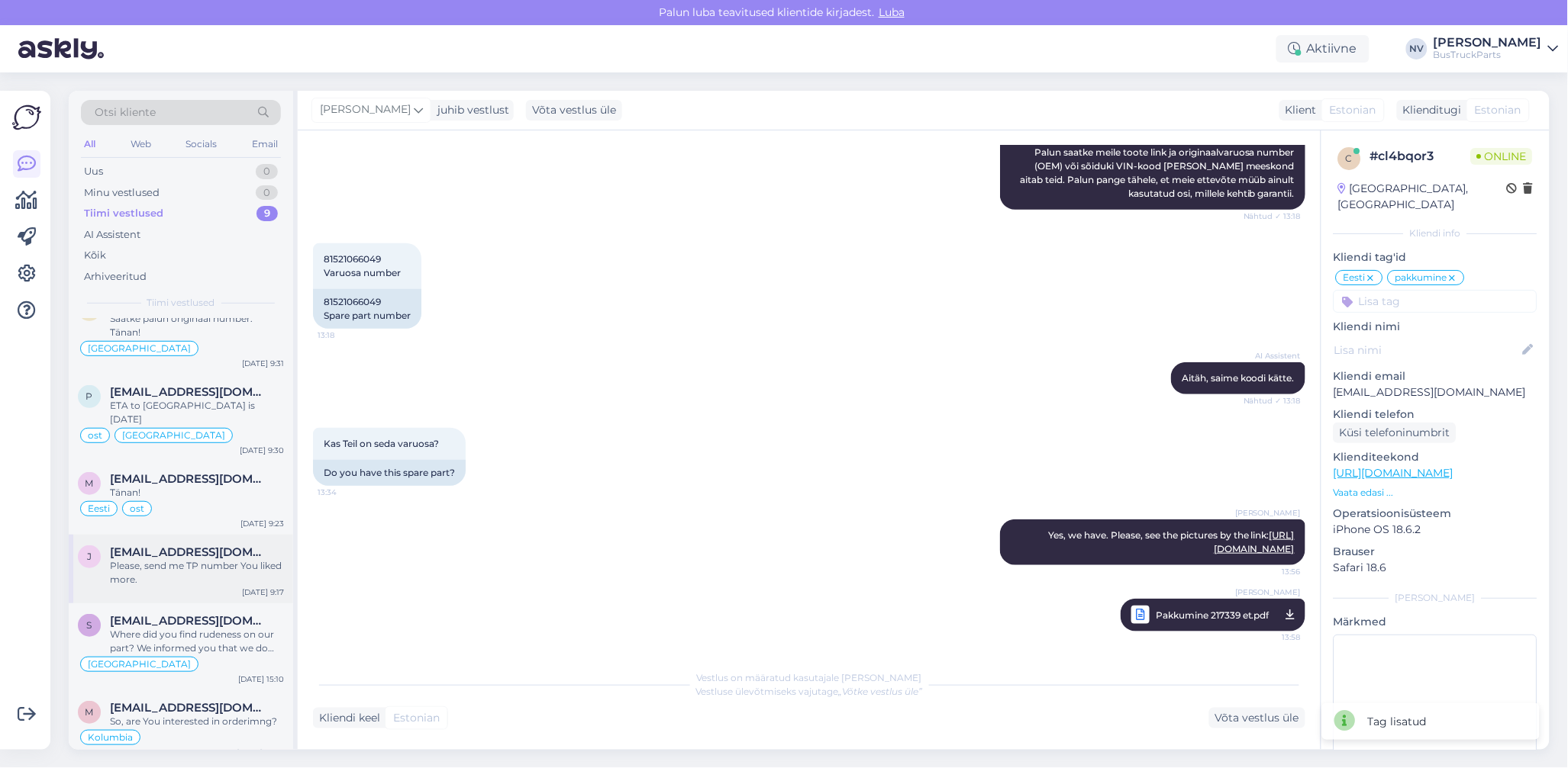
click at [177, 559] on div "Please, send me TP number You liked more." at bounding box center [196, 573] width 174 height 28
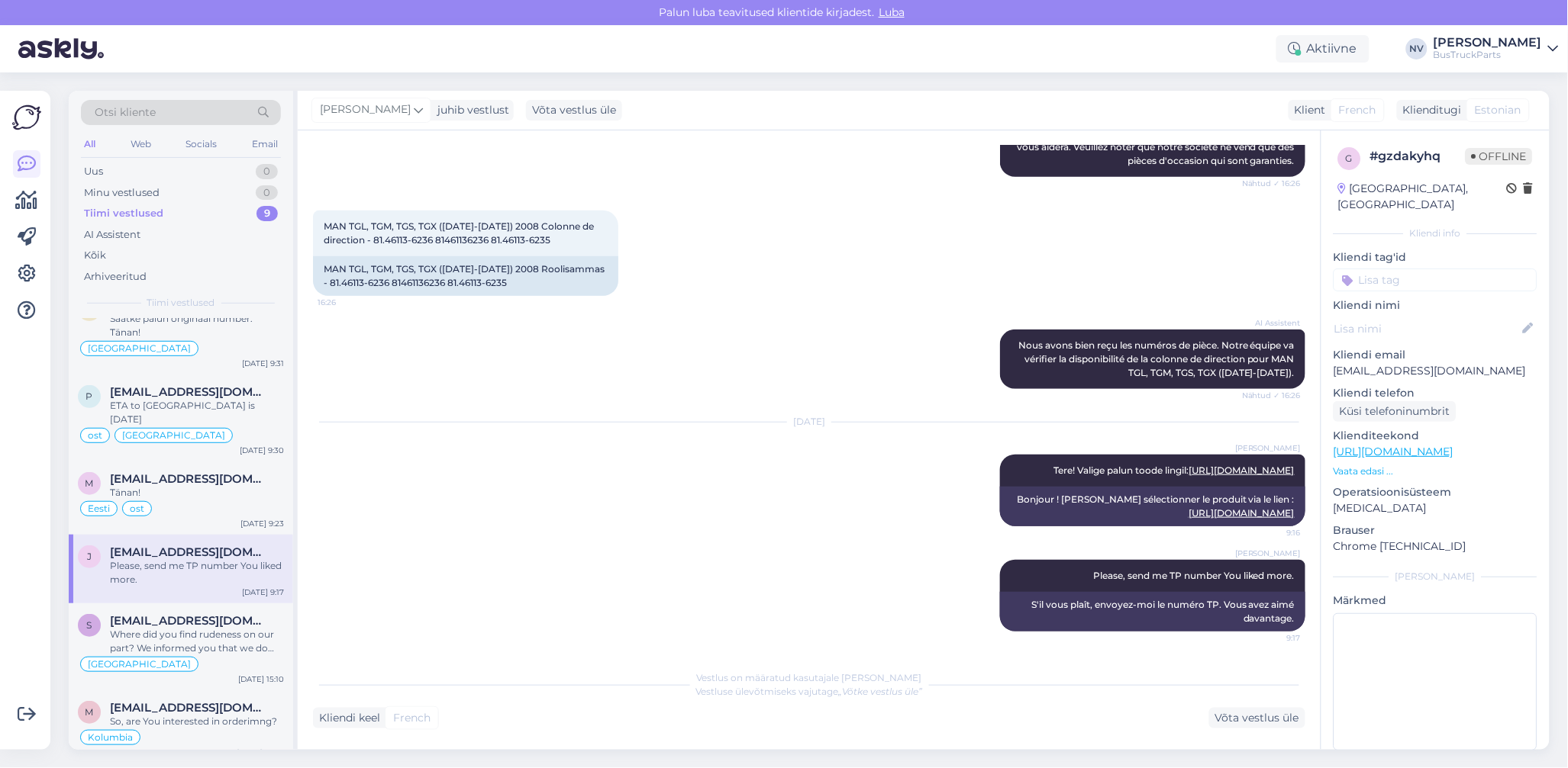
scroll to position [336, 0]
click at [1401, 268] on input at bounding box center [1435, 280] width 204 height 23
type input "Prantsu"
click at [1428, 316] on span "[GEOGRAPHIC_DATA]" at bounding box center [1435, 320] width 103 height 9
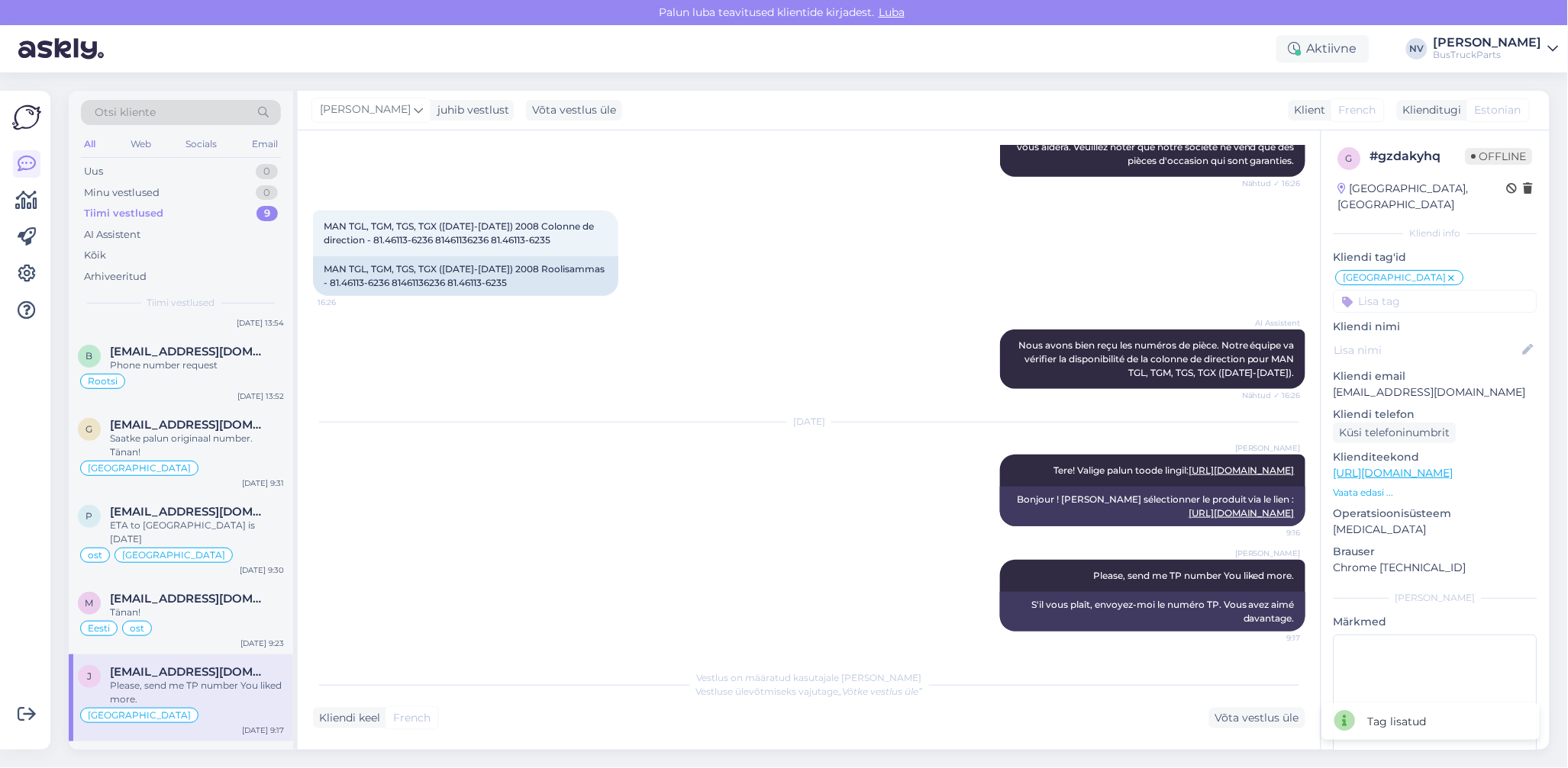
scroll to position [0, 0]
